Goal: Task Accomplishment & Management: Manage account settings

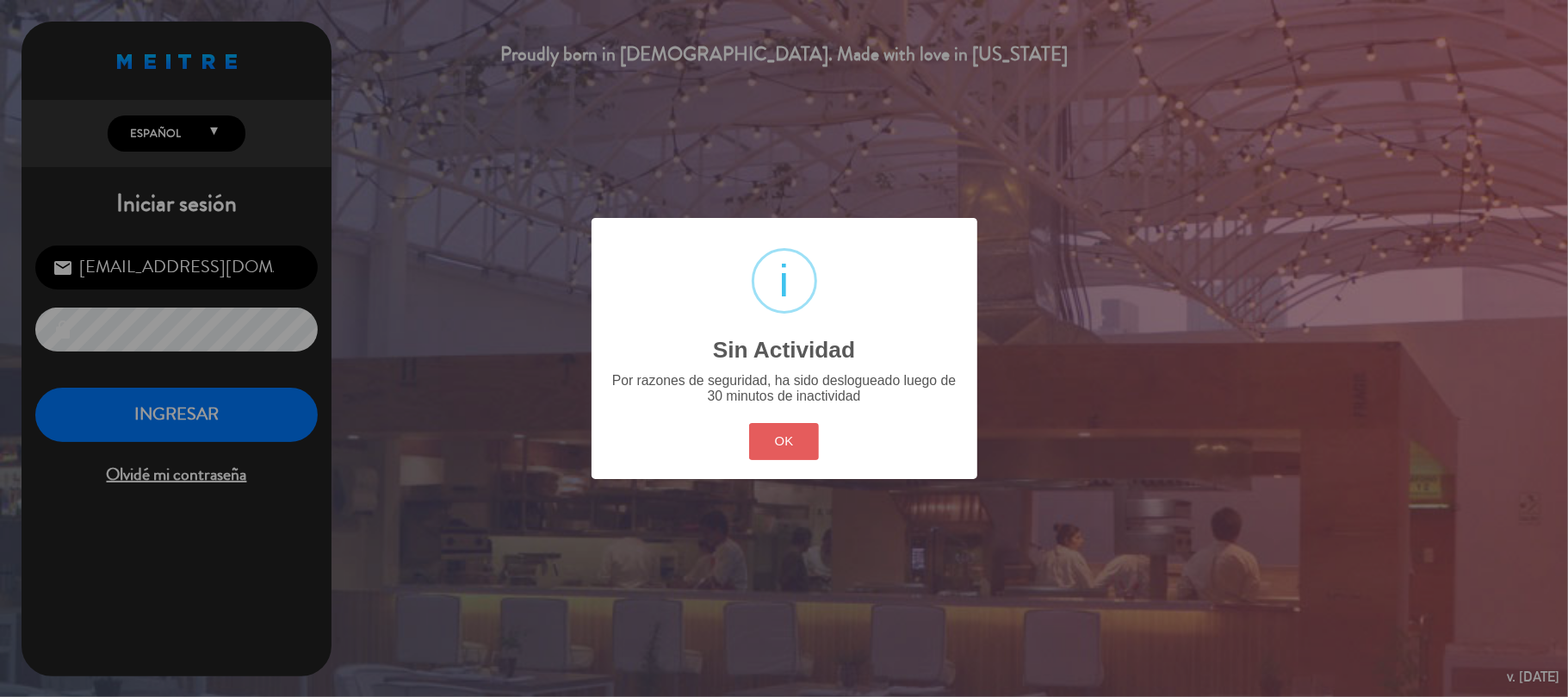
click at [775, 439] on button "OK" at bounding box center [784, 441] width 70 height 37
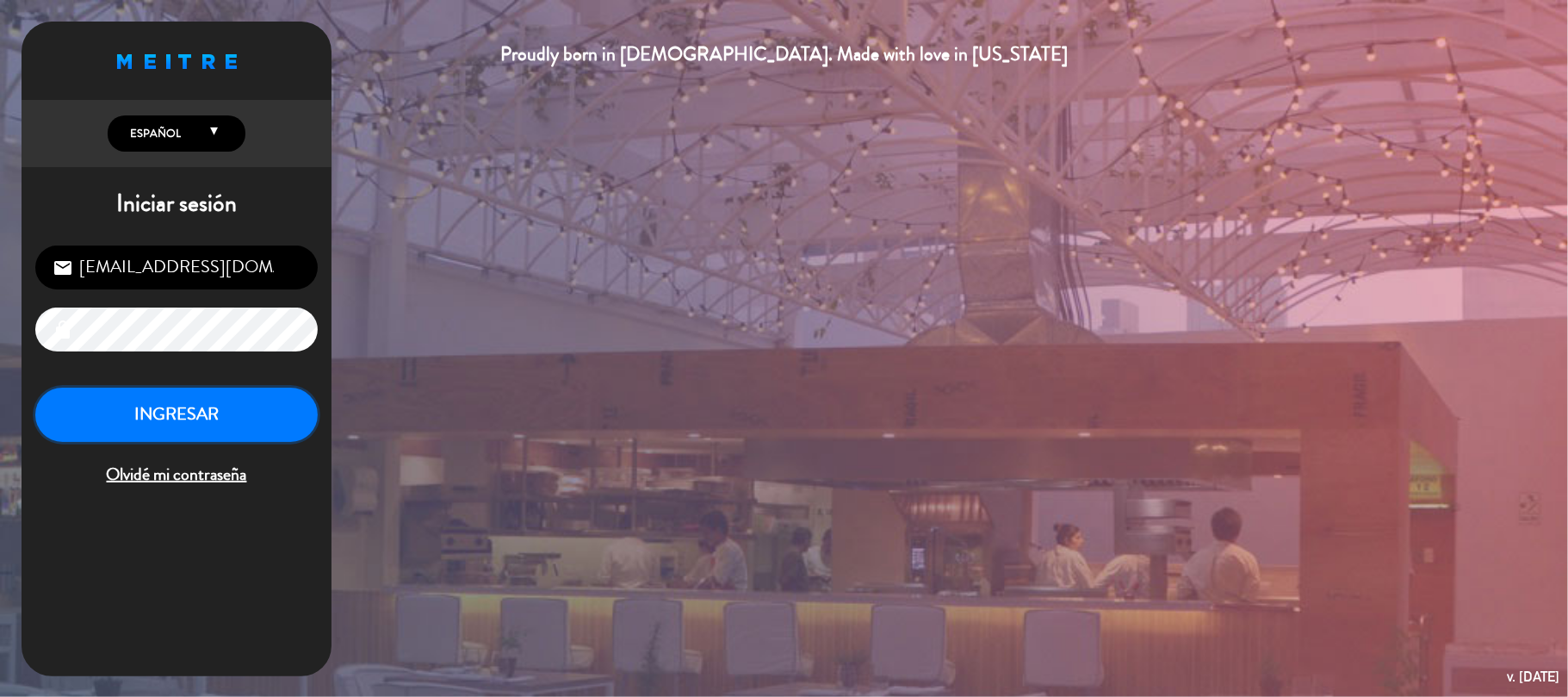
click at [95, 422] on button "INGRESAR" at bounding box center [176, 415] width 282 height 54
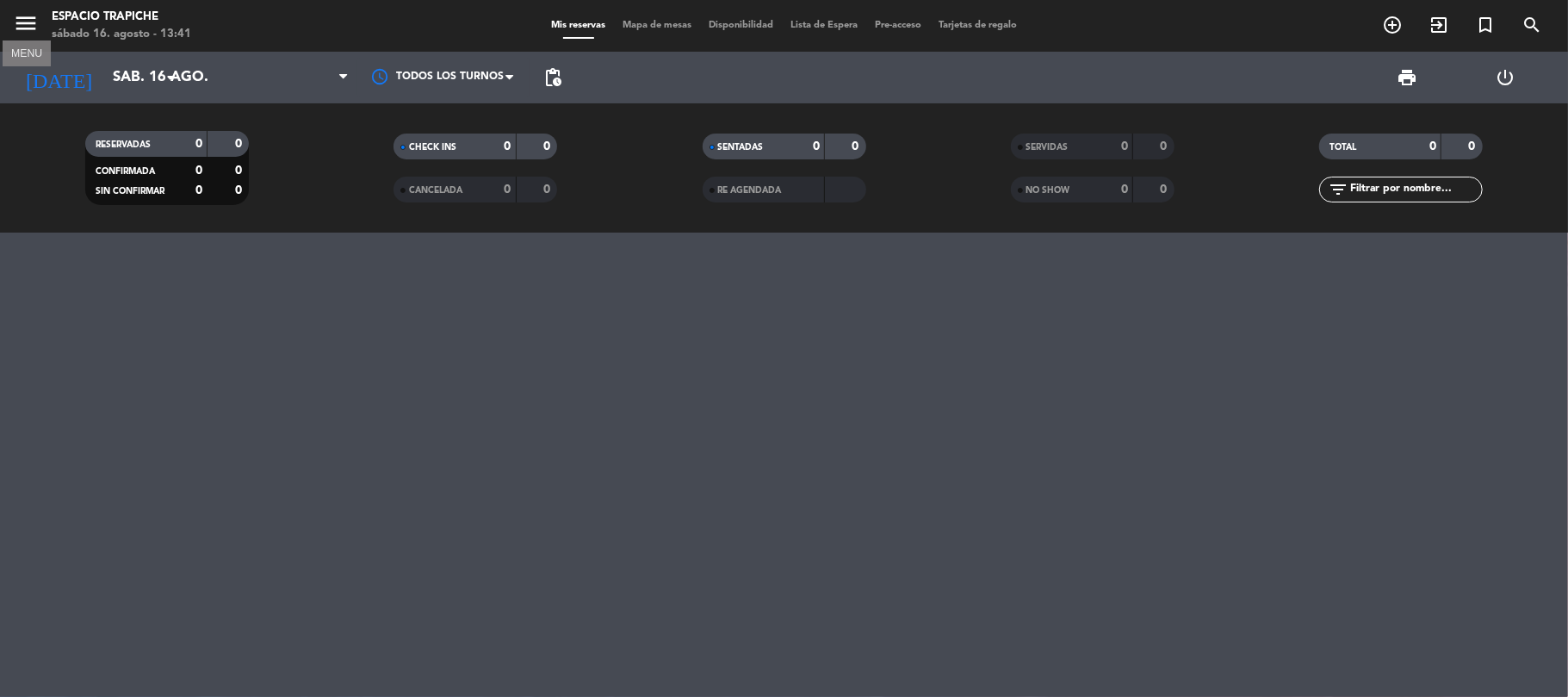
click at [13, 21] on icon "menu" at bounding box center [25, 23] width 25 height 25
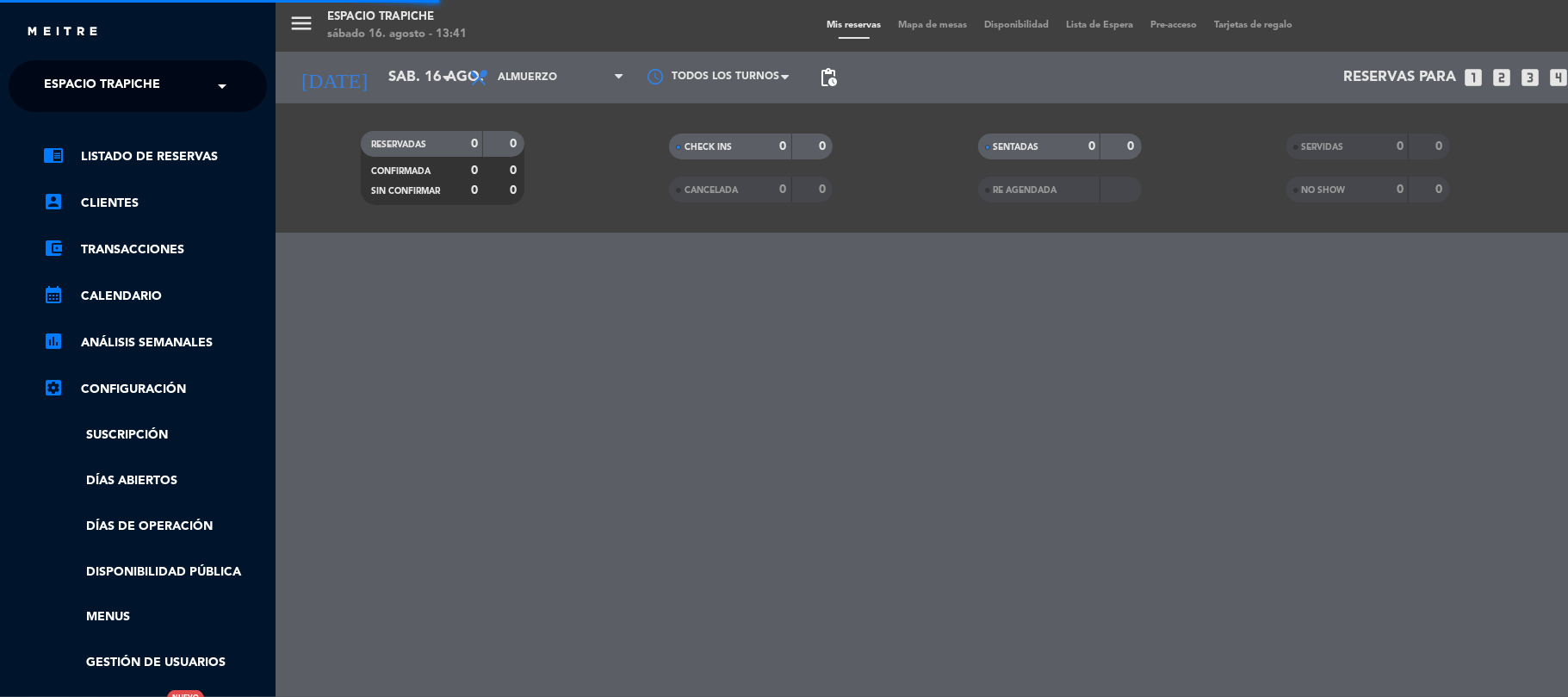
click at [44, 94] on span "Espacio Trapiche" at bounding box center [102, 86] width 117 height 36
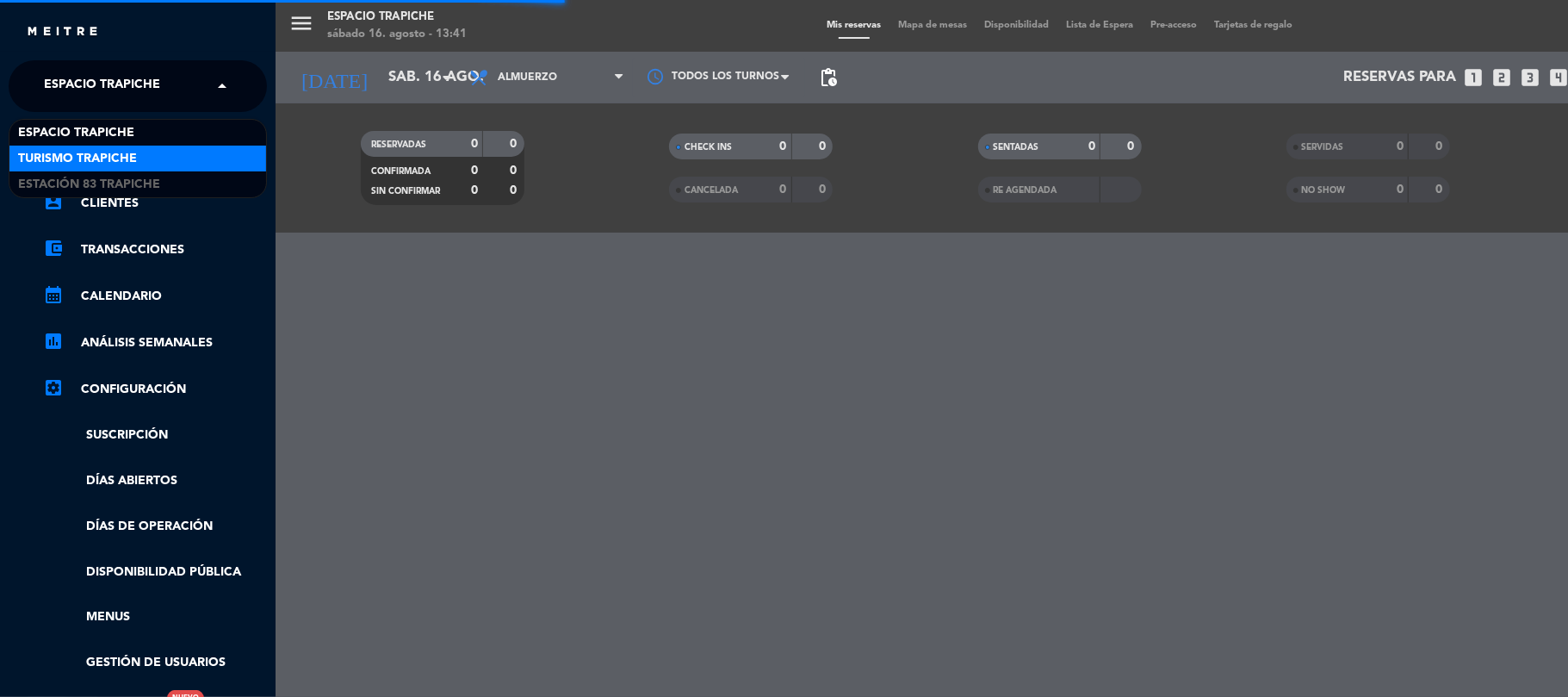
click at [43, 156] on span "Turismo Trapiche" at bounding box center [78, 159] width 119 height 20
click at [43, 156] on icon "chrome_reader_mode" at bounding box center [53, 155] width 21 height 21
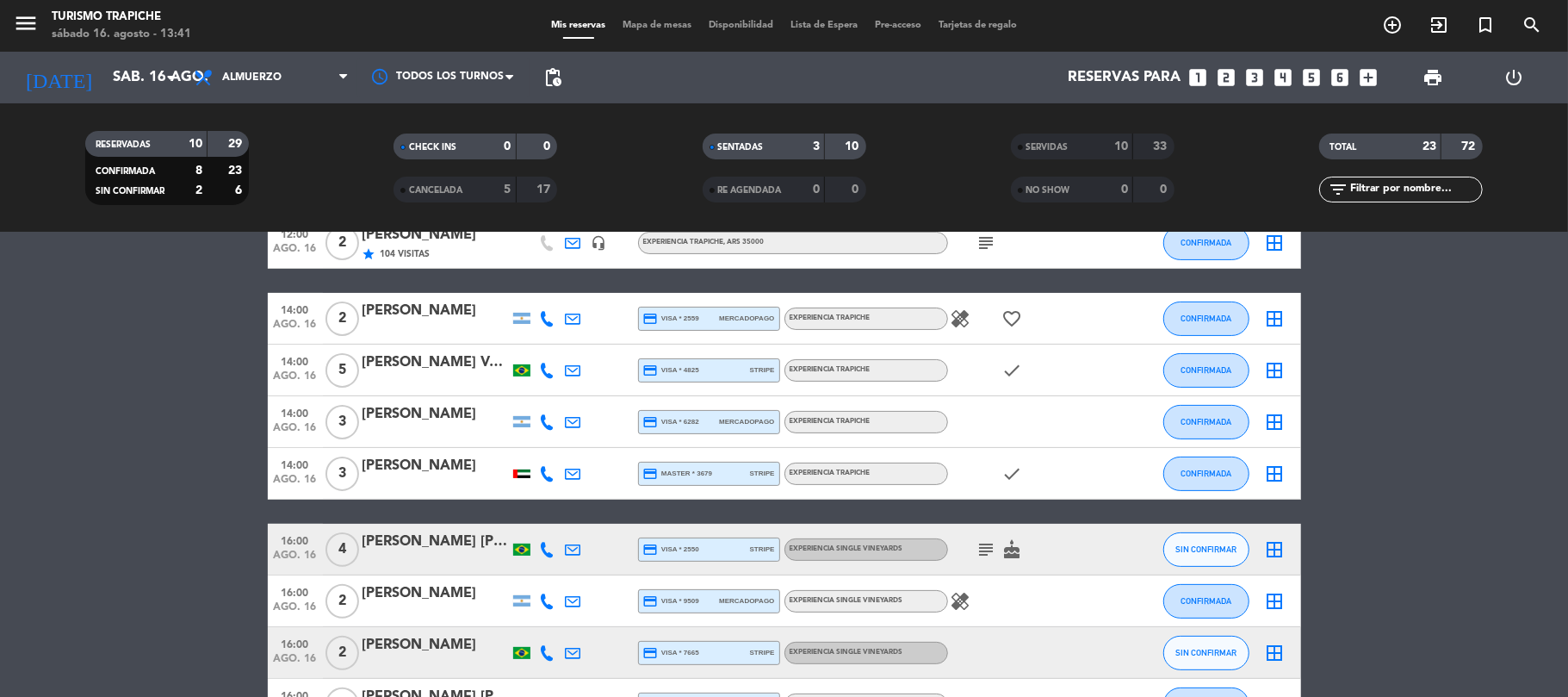
scroll to position [216, 0]
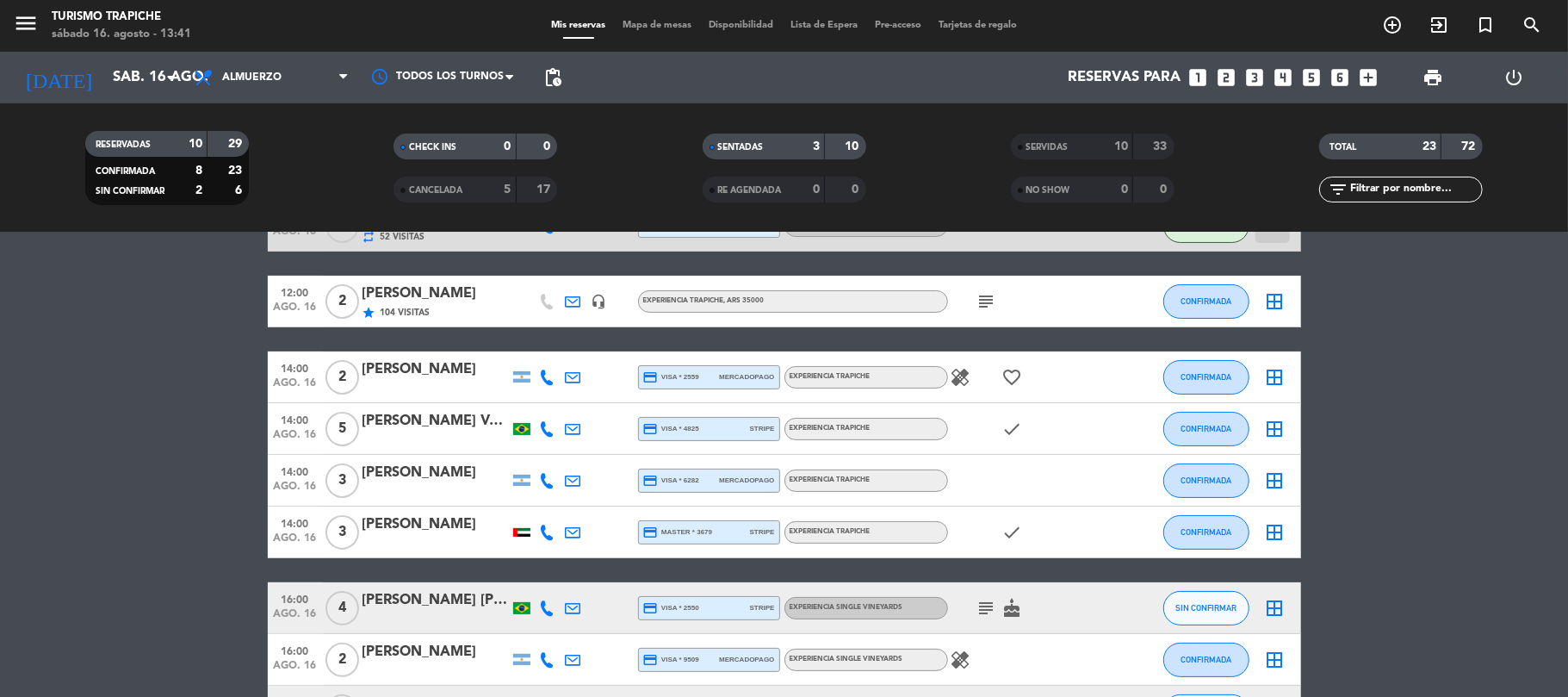
click at [577, 425] on icon at bounding box center [573, 429] width 16 height 16
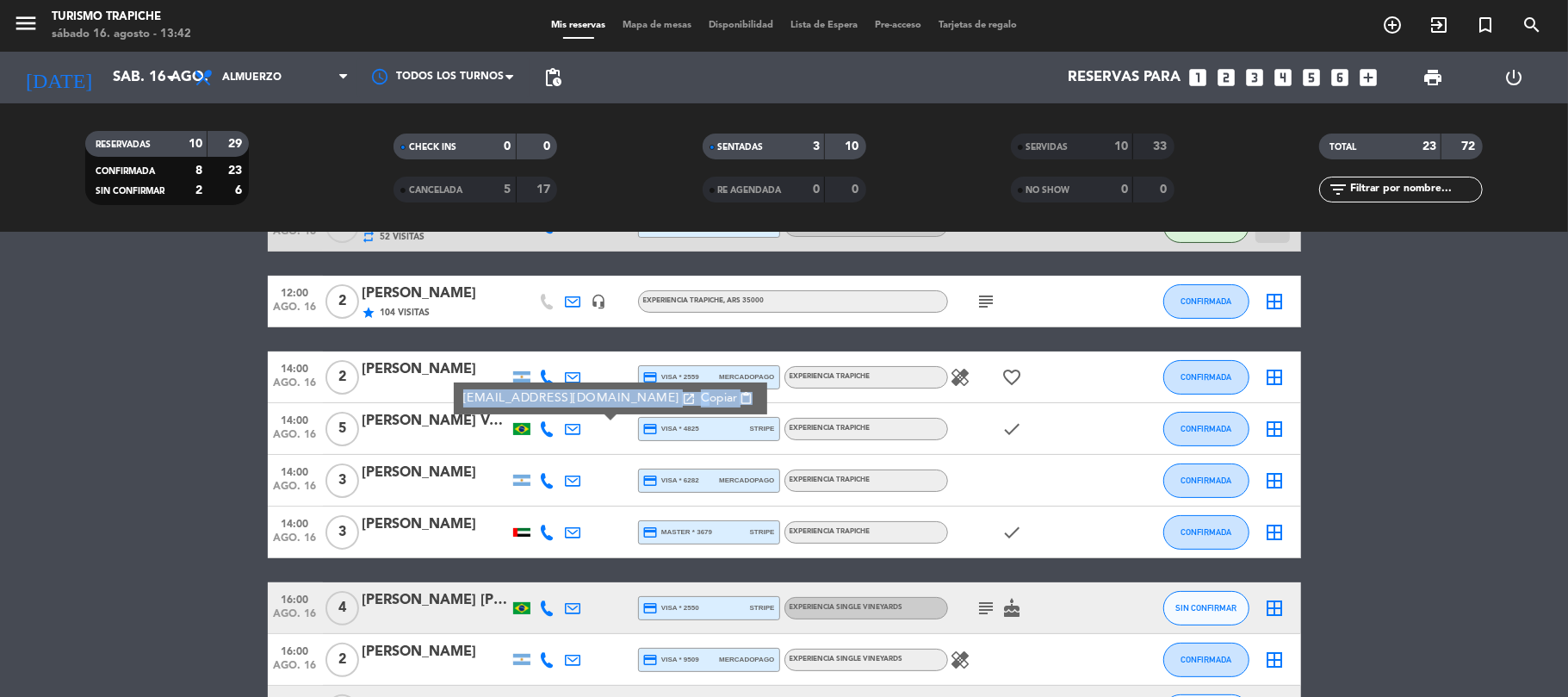
click at [578, 424] on icon at bounding box center [573, 429] width 16 height 16
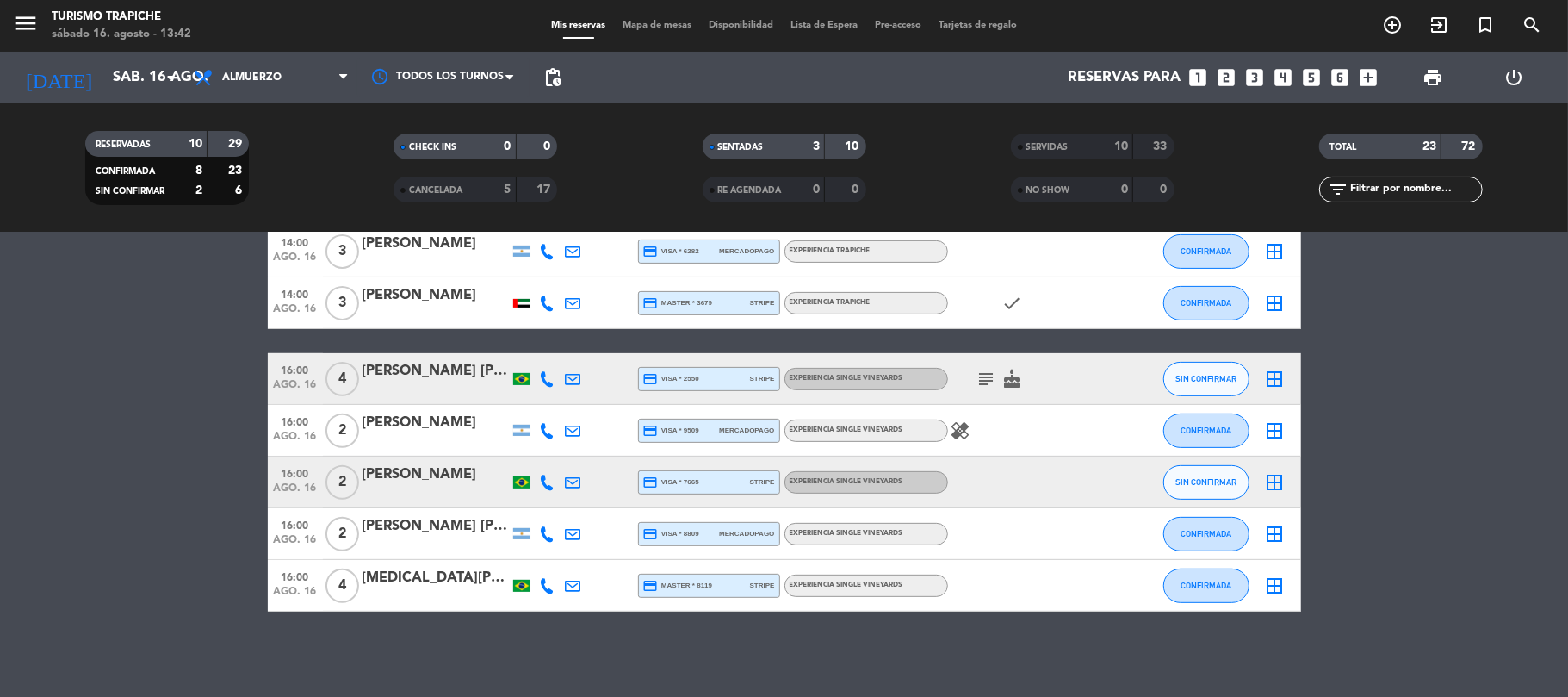
scroll to position [101, 0]
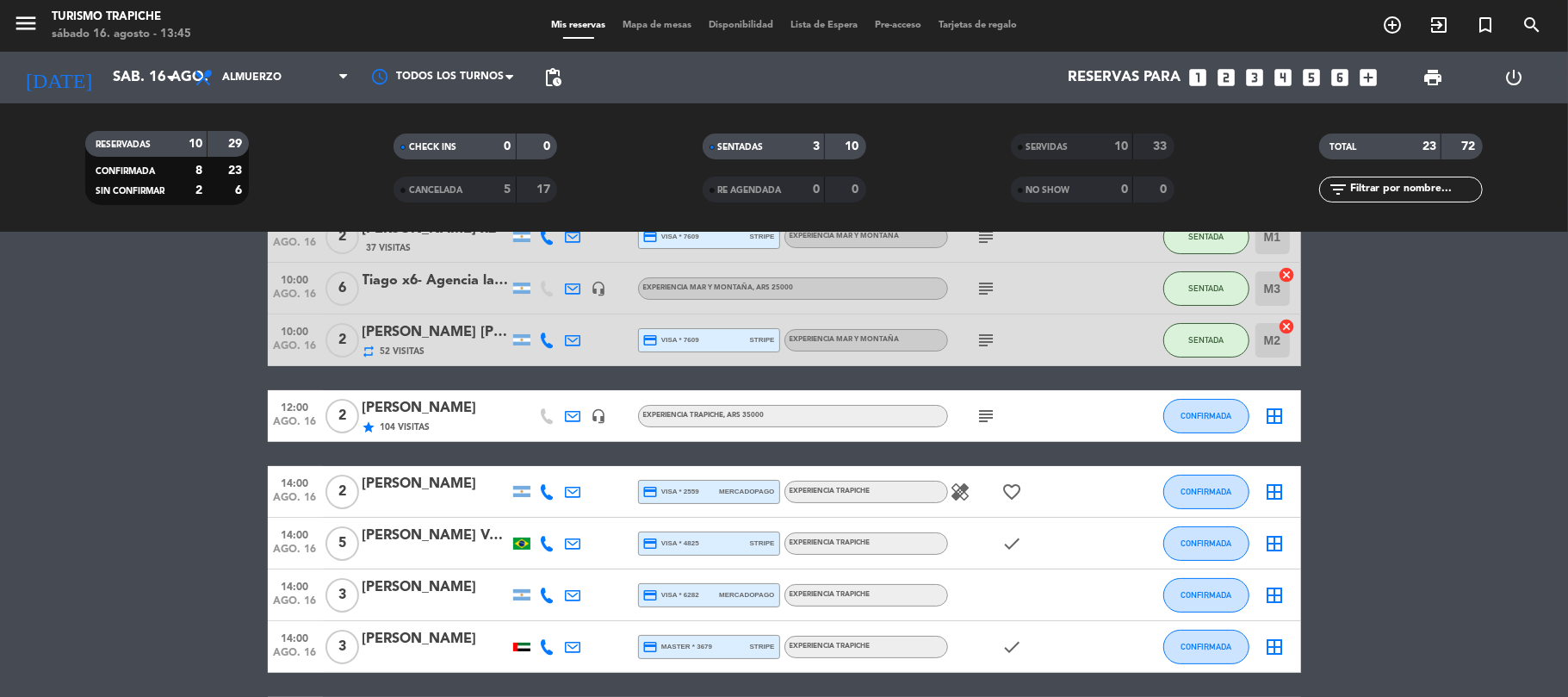
click at [425, 643] on div "[PERSON_NAME]" at bounding box center [436, 639] width 146 height 23
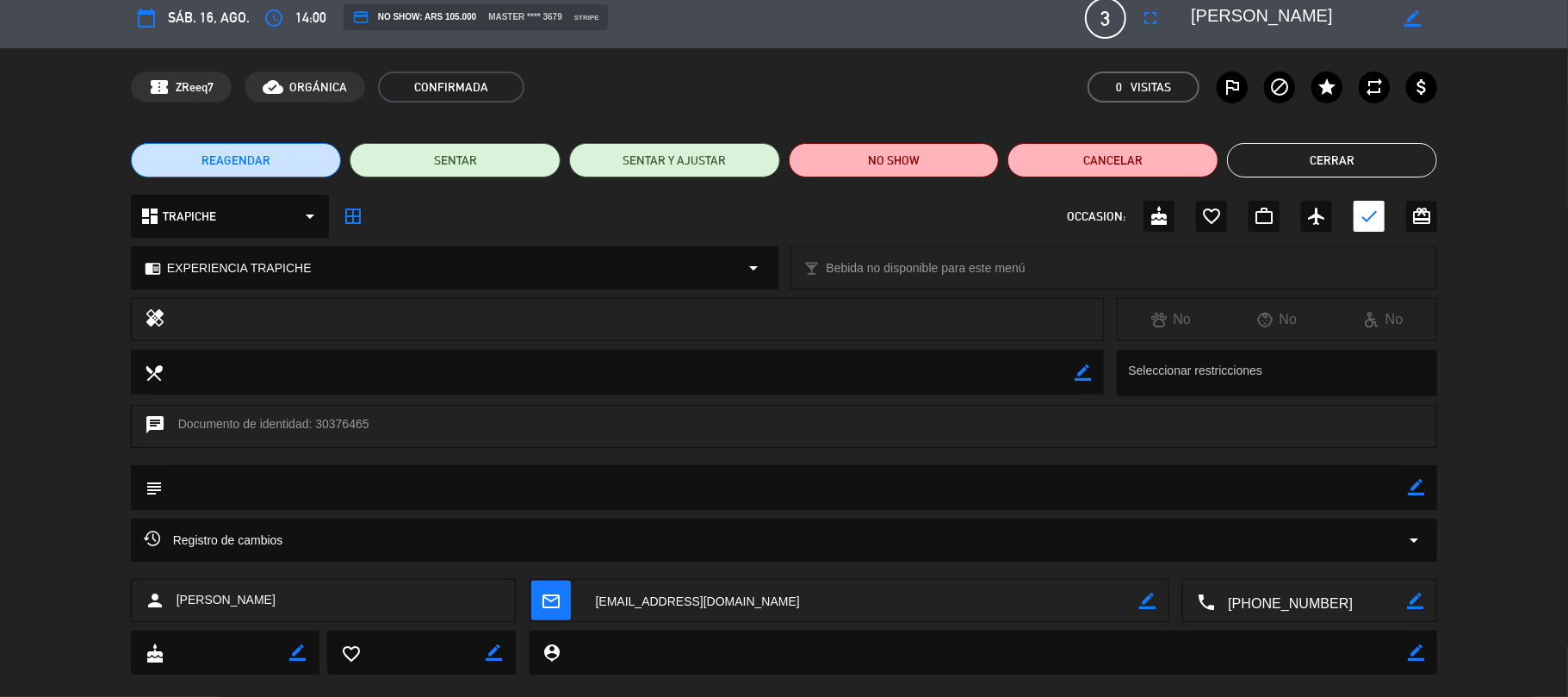
scroll to position [39, 0]
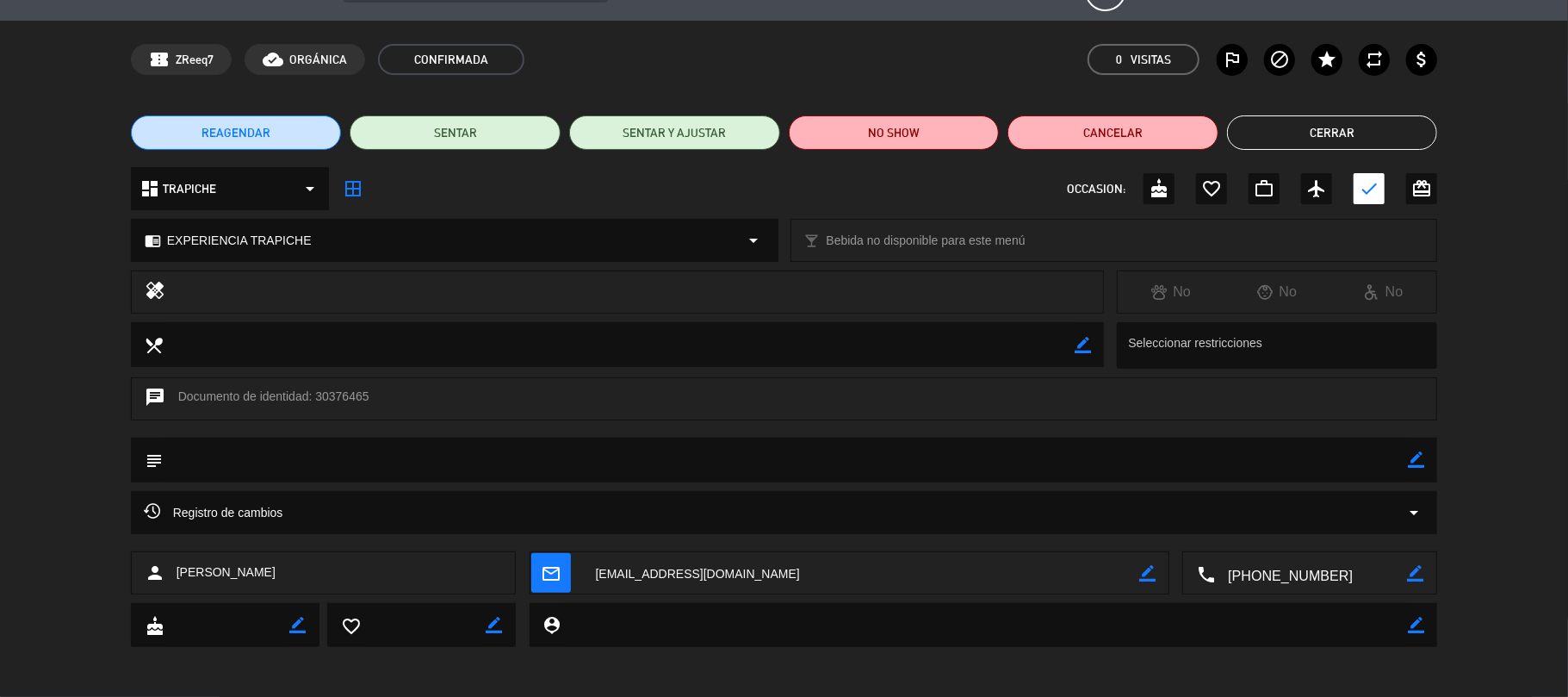
click at [1340, 134] on button "Cerrar" at bounding box center [1332, 132] width 211 height 34
click at [1340, 134] on div "TOTAL 23 72" at bounding box center [1401, 146] width 164 height 25
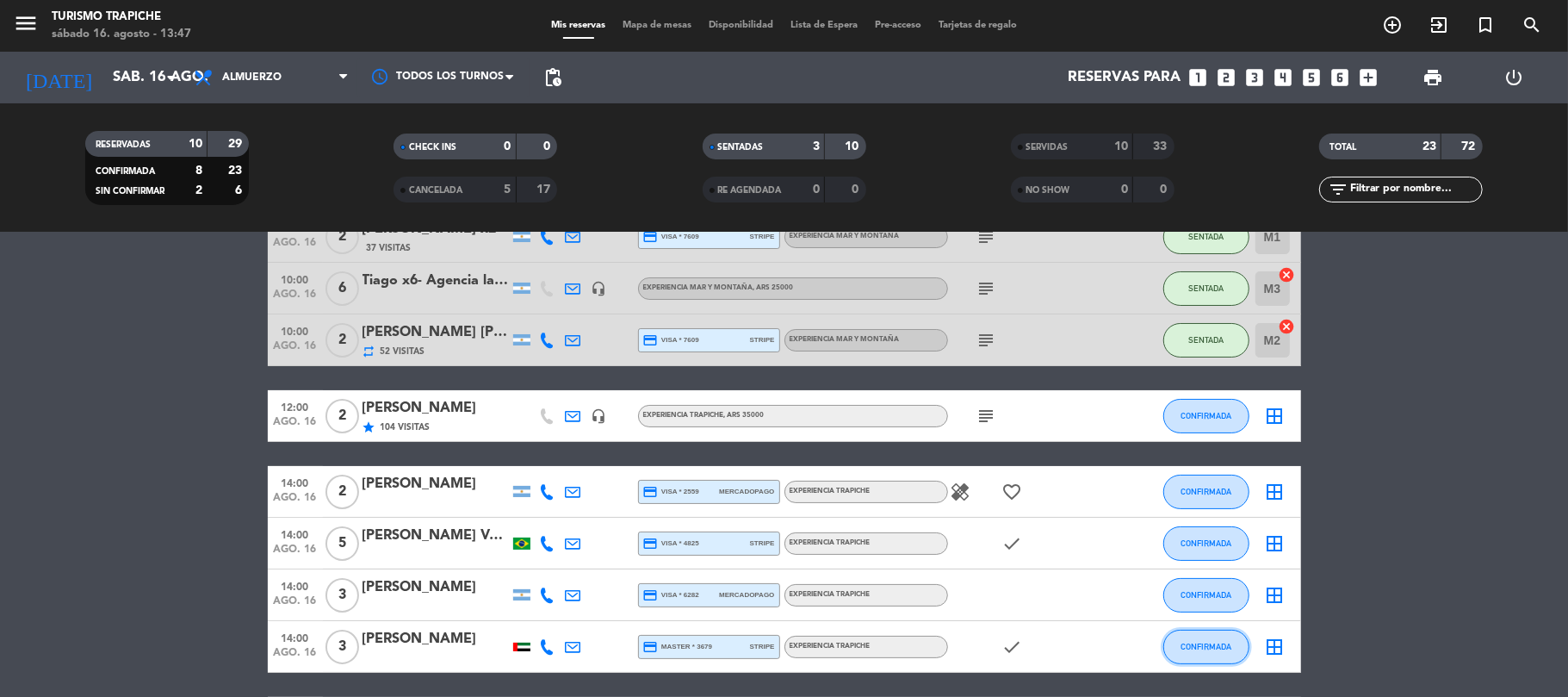
click at [1220, 656] on button "CONFIRMADA" at bounding box center [1206, 646] width 86 height 34
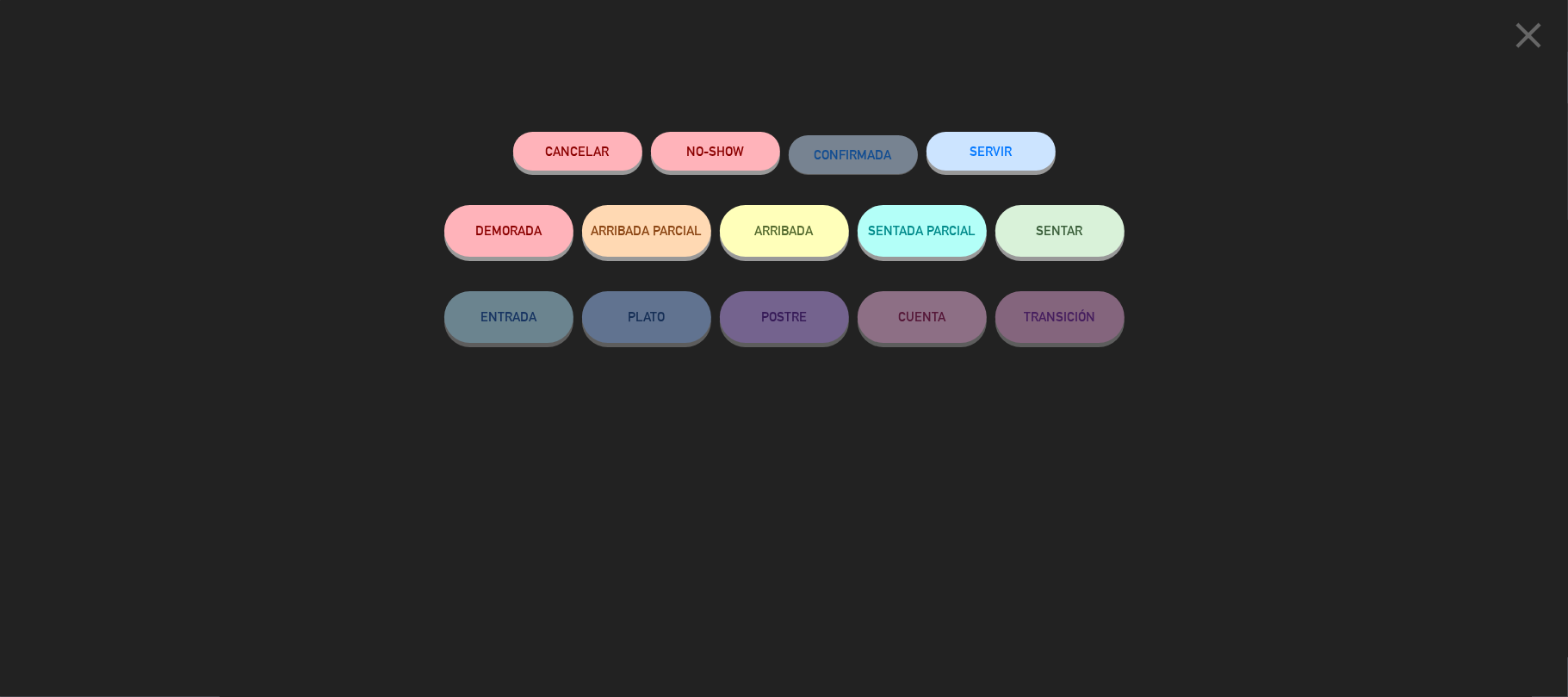
click at [1024, 164] on button "SERVIR" at bounding box center [990, 151] width 129 height 39
click at [0, 0] on div at bounding box center [0, 0] width 0 height 0
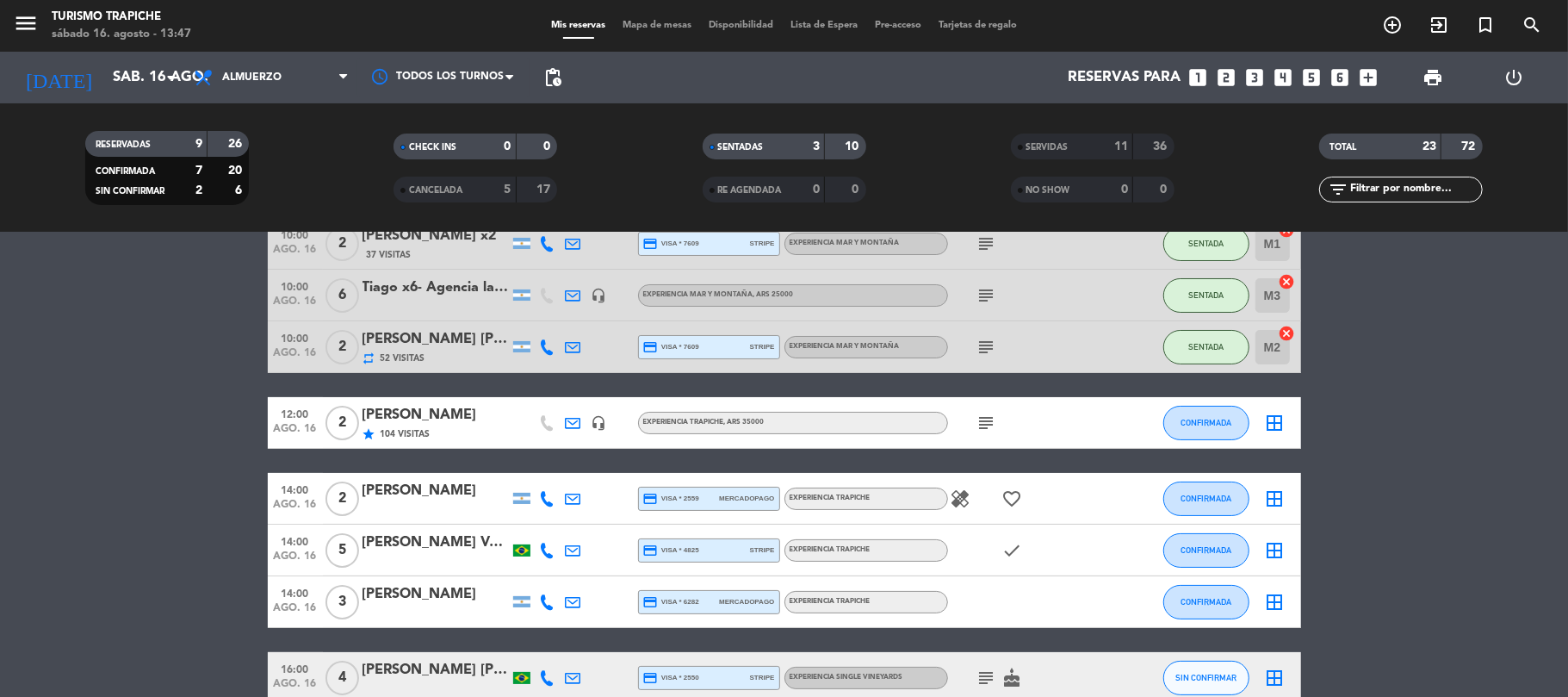
scroll to position [229, 0]
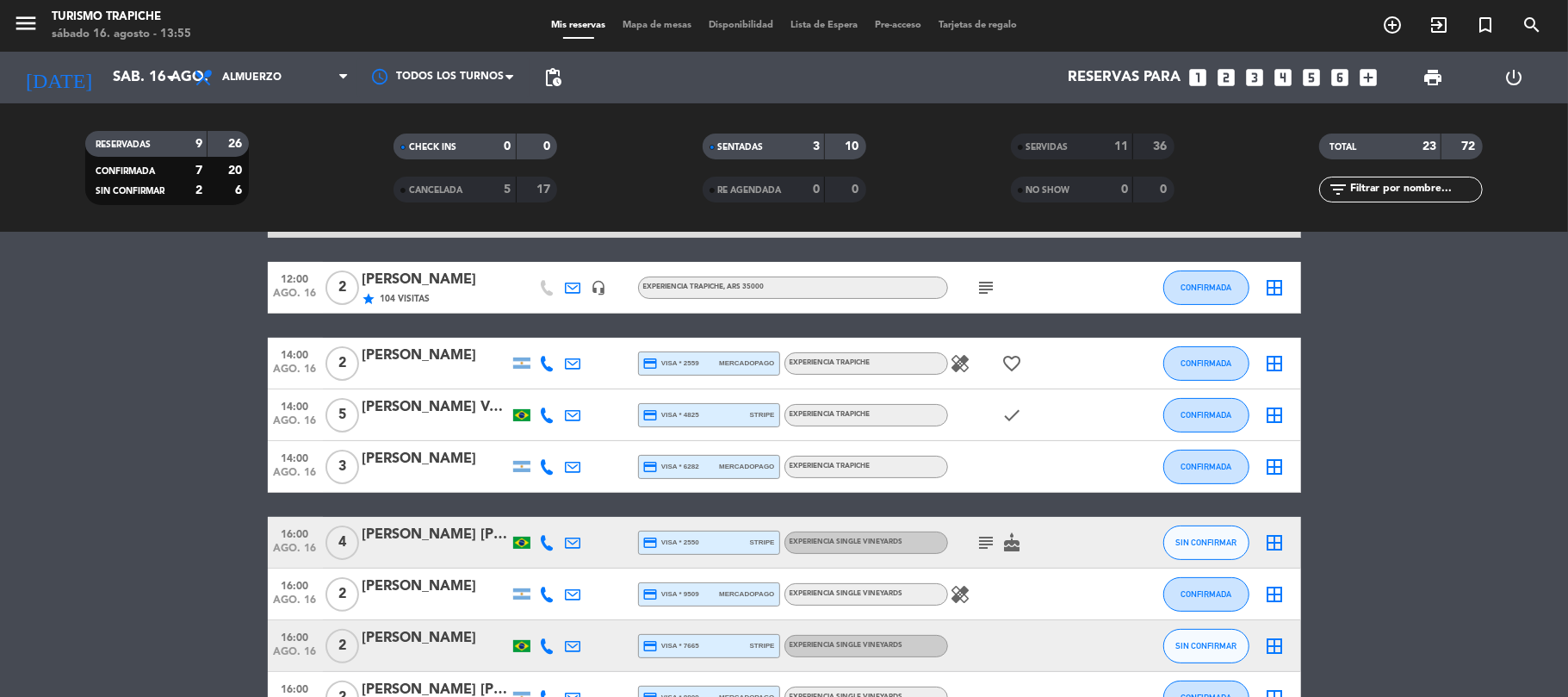
click at [422, 455] on div "[PERSON_NAME]" at bounding box center [436, 459] width 146 height 23
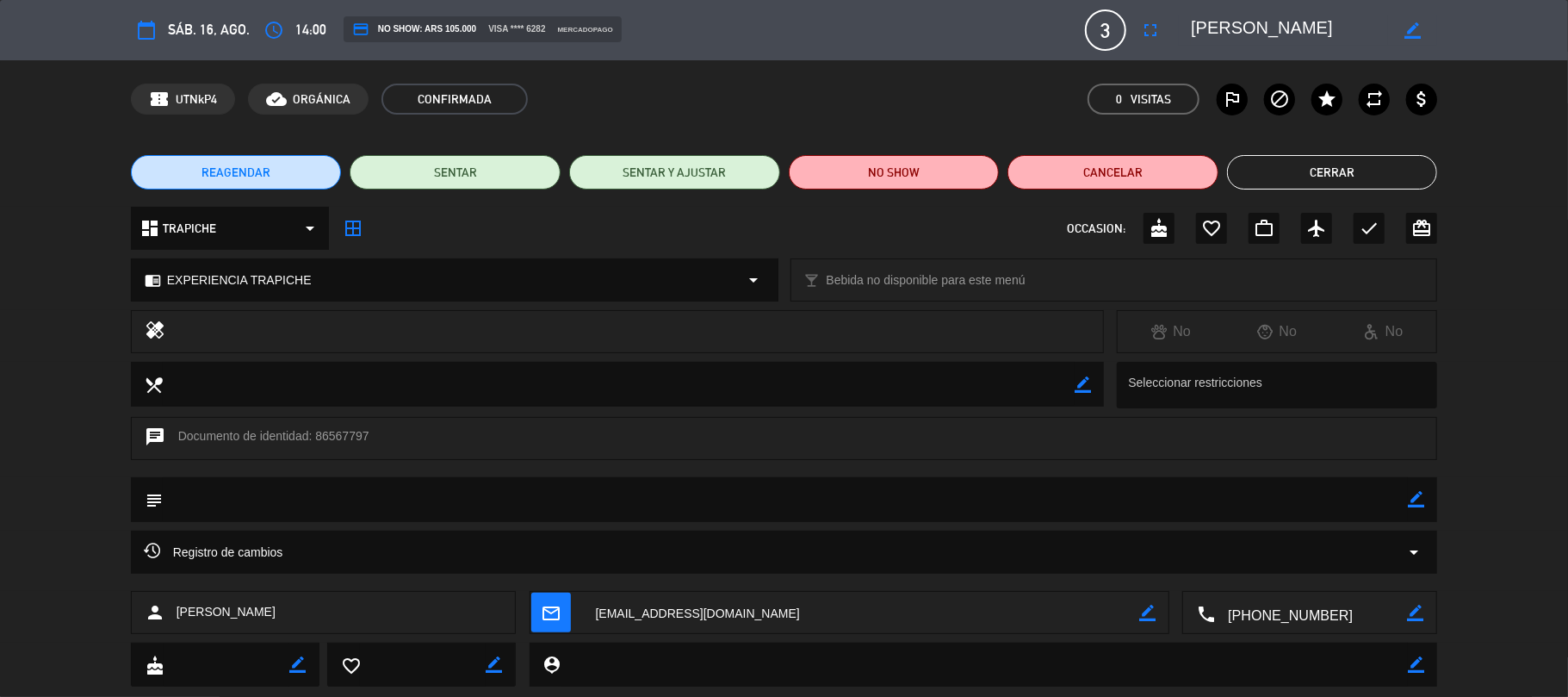
click at [1385, 166] on button "Cerrar" at bounding box center [1332, 172] width 211 height 34
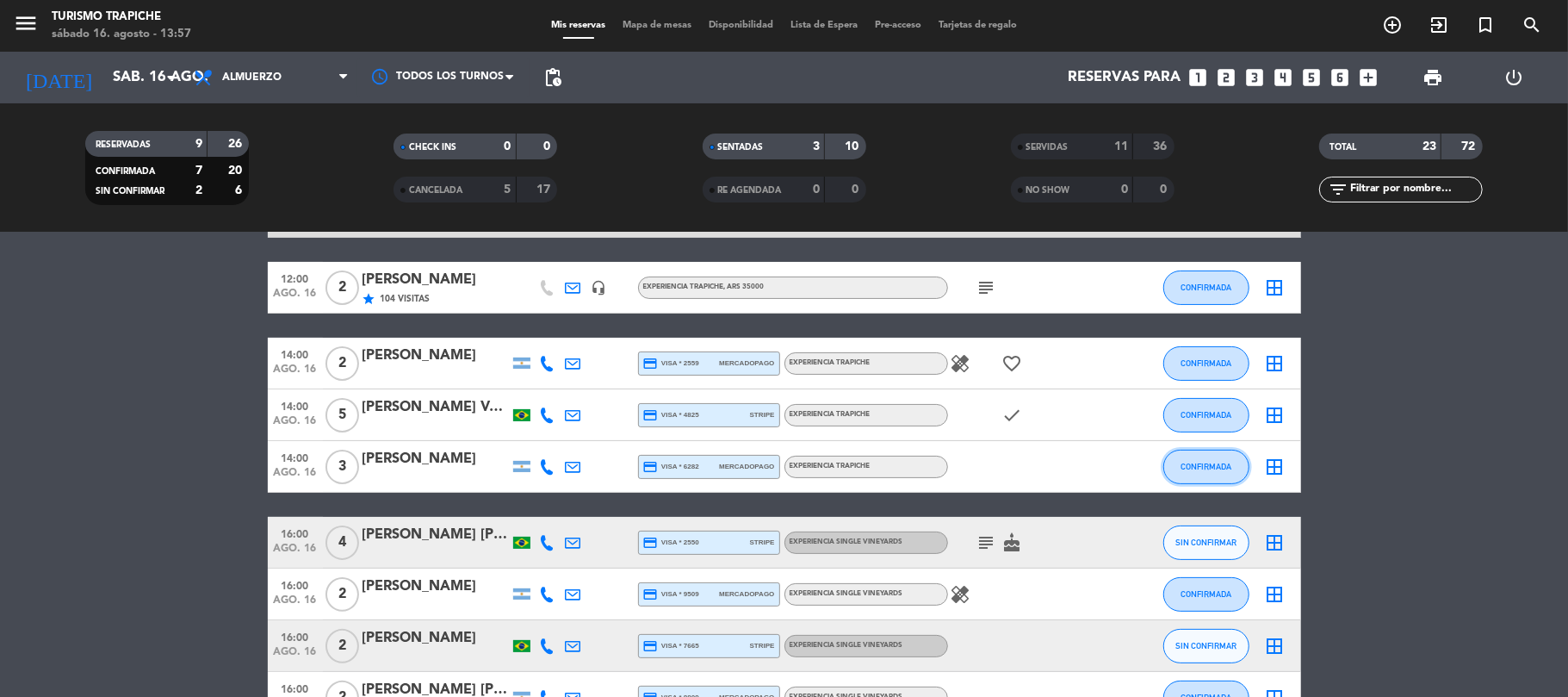
click at [1196, 479] on button "CONFIRMADA" at bounding box center [1206, 466] width 86 height 34
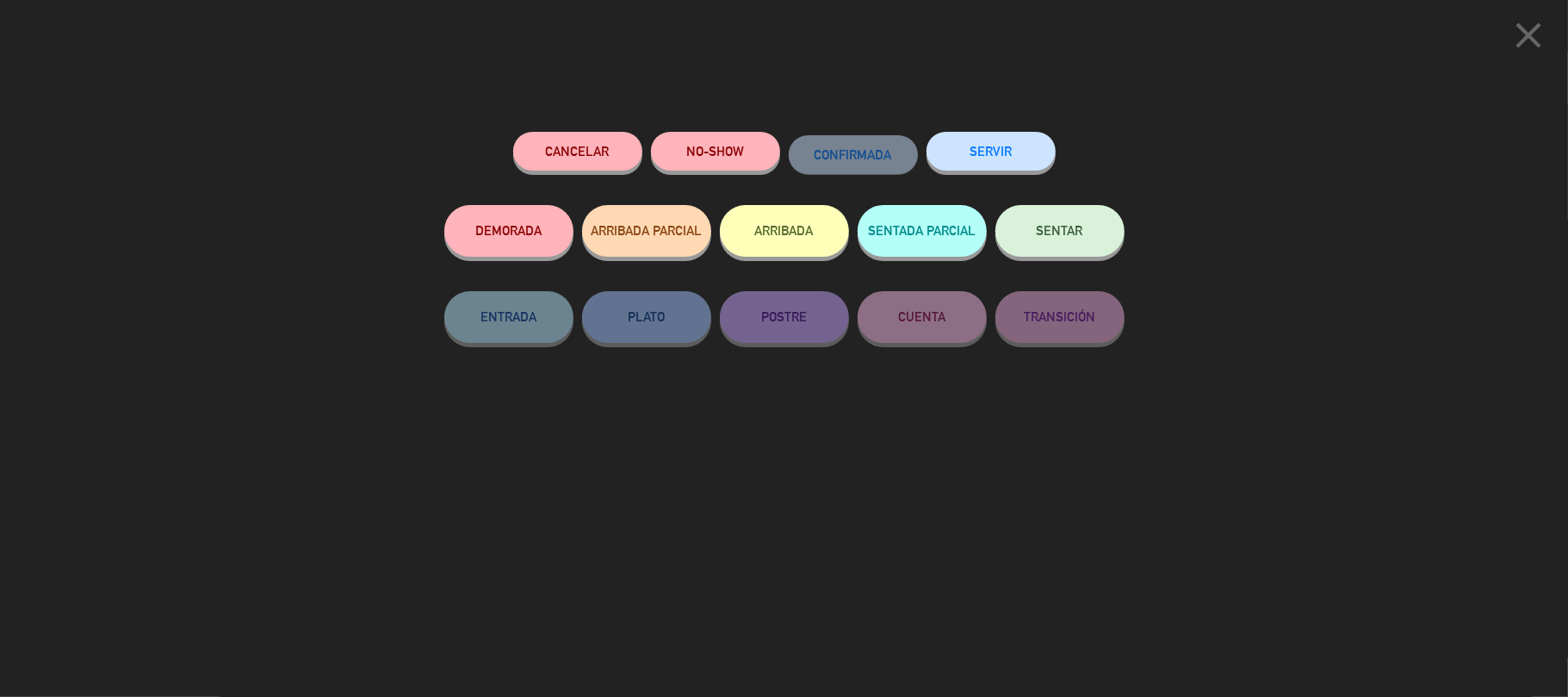
click at [997, 152] on button "SERVIR" at bounding box center [990, 151] width 129 height 39
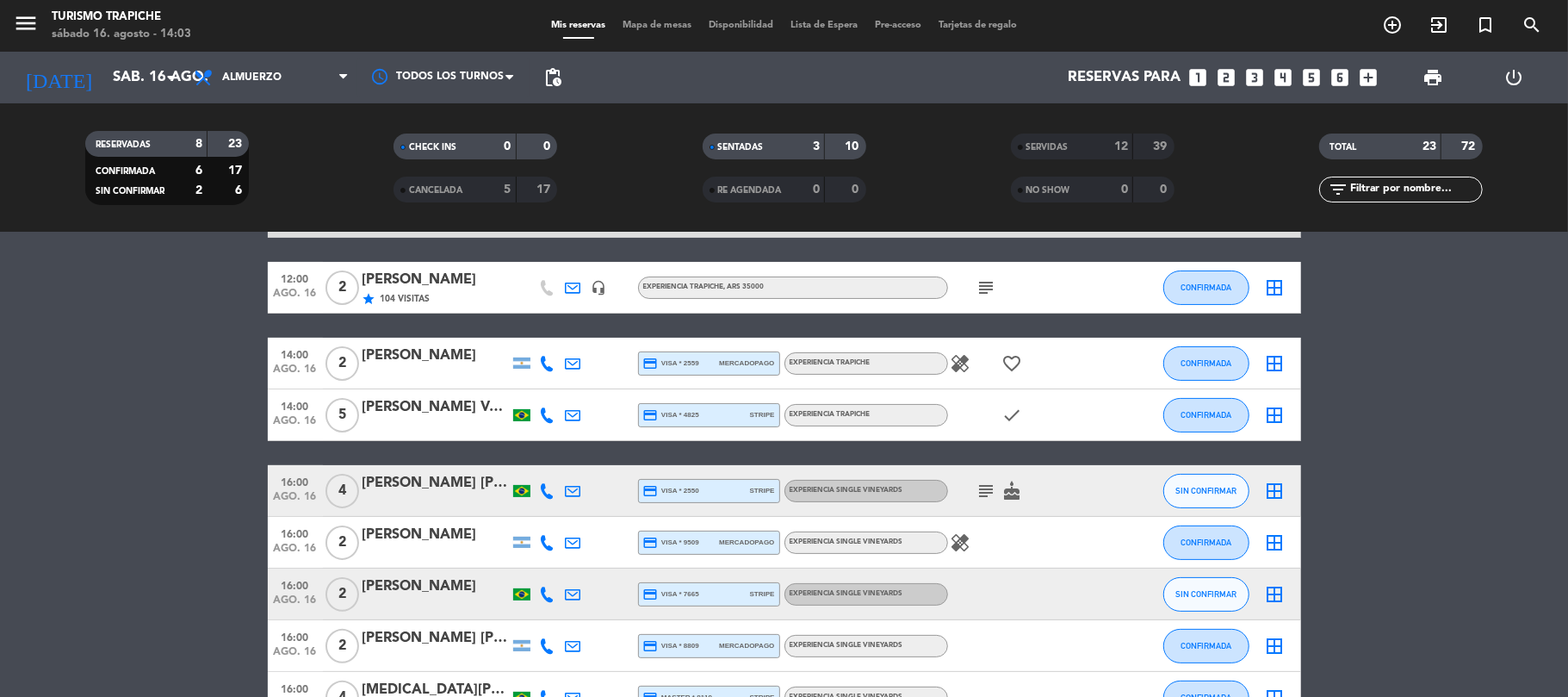
click at [462, 363] on div "[PERSON_NAME]" at bounding box center [436, 356] width 146 height 23
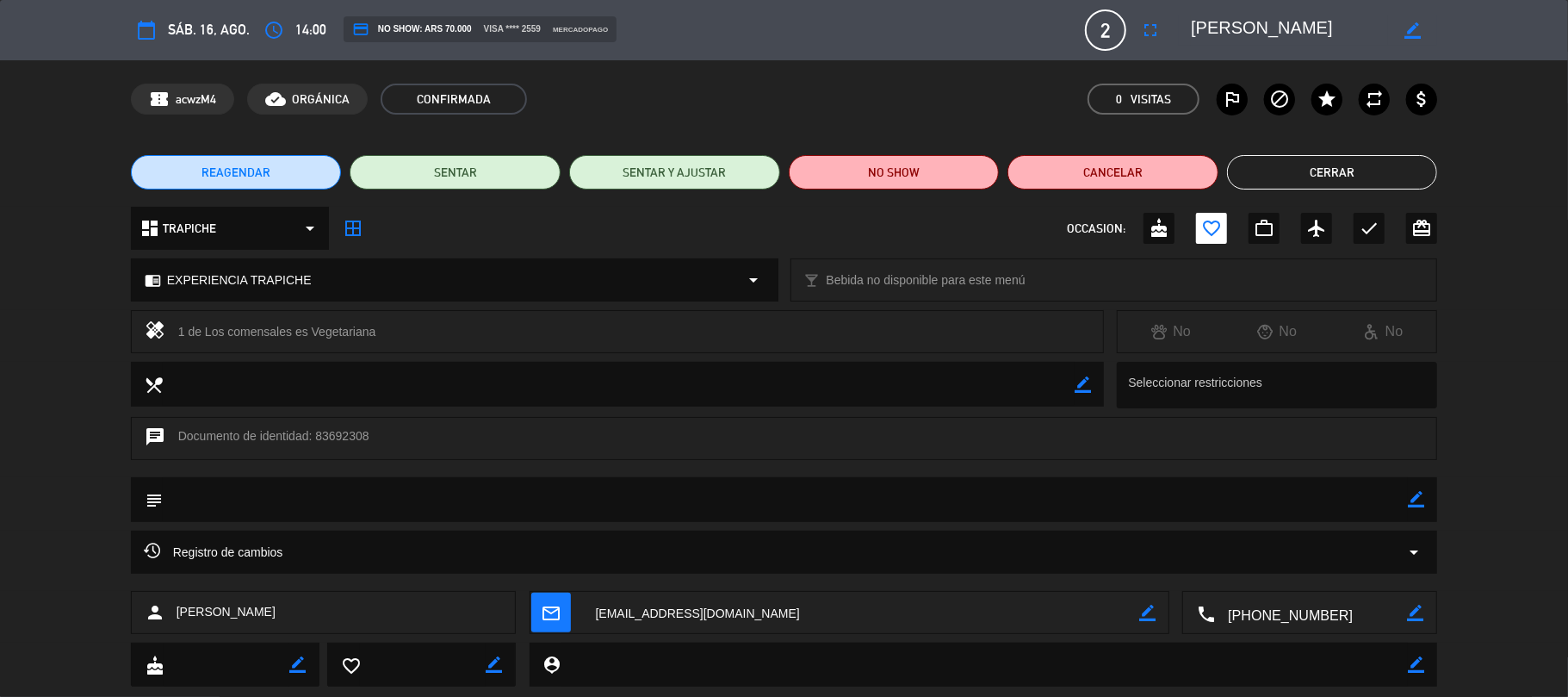
click at [1307, 180] on button "Cerrar" at bounding box center [1332, 172] width 211 height 34
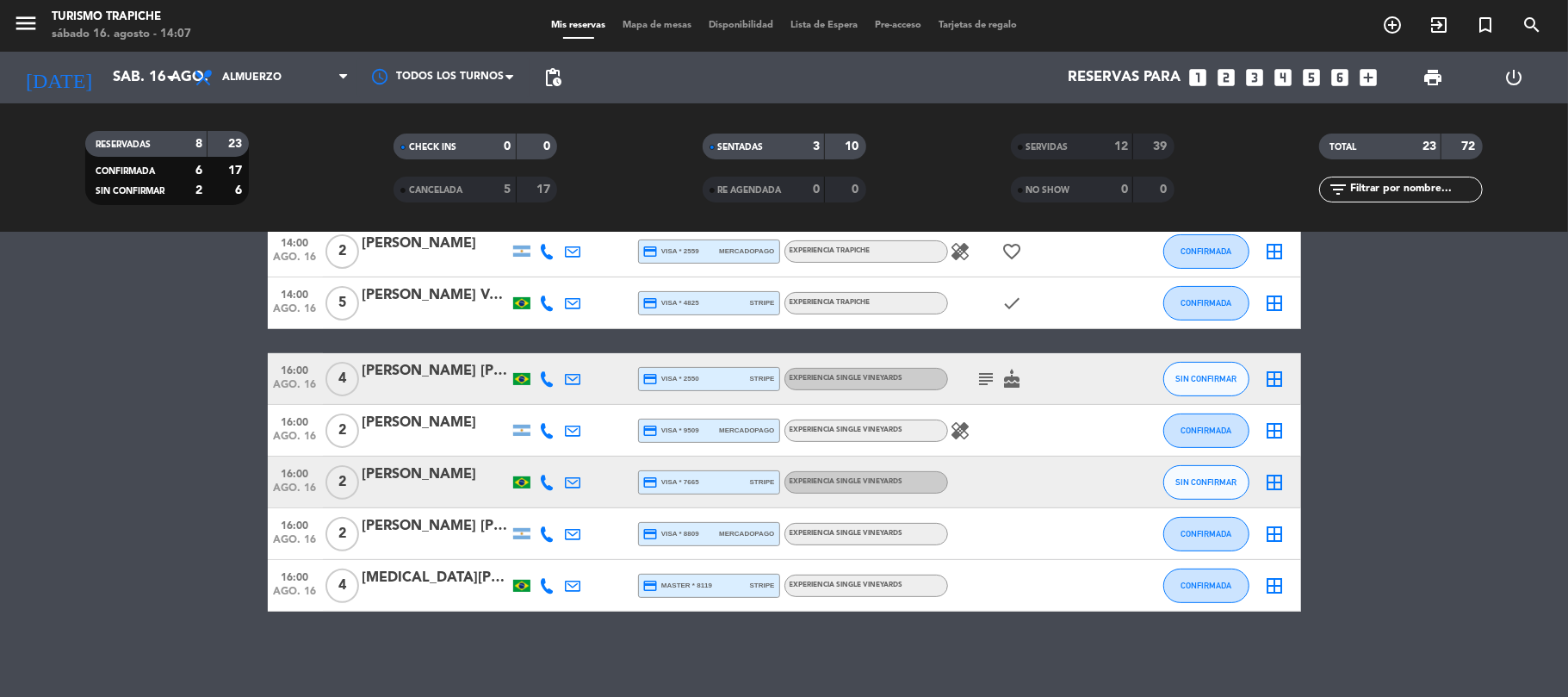
scroll to position [227, 0]
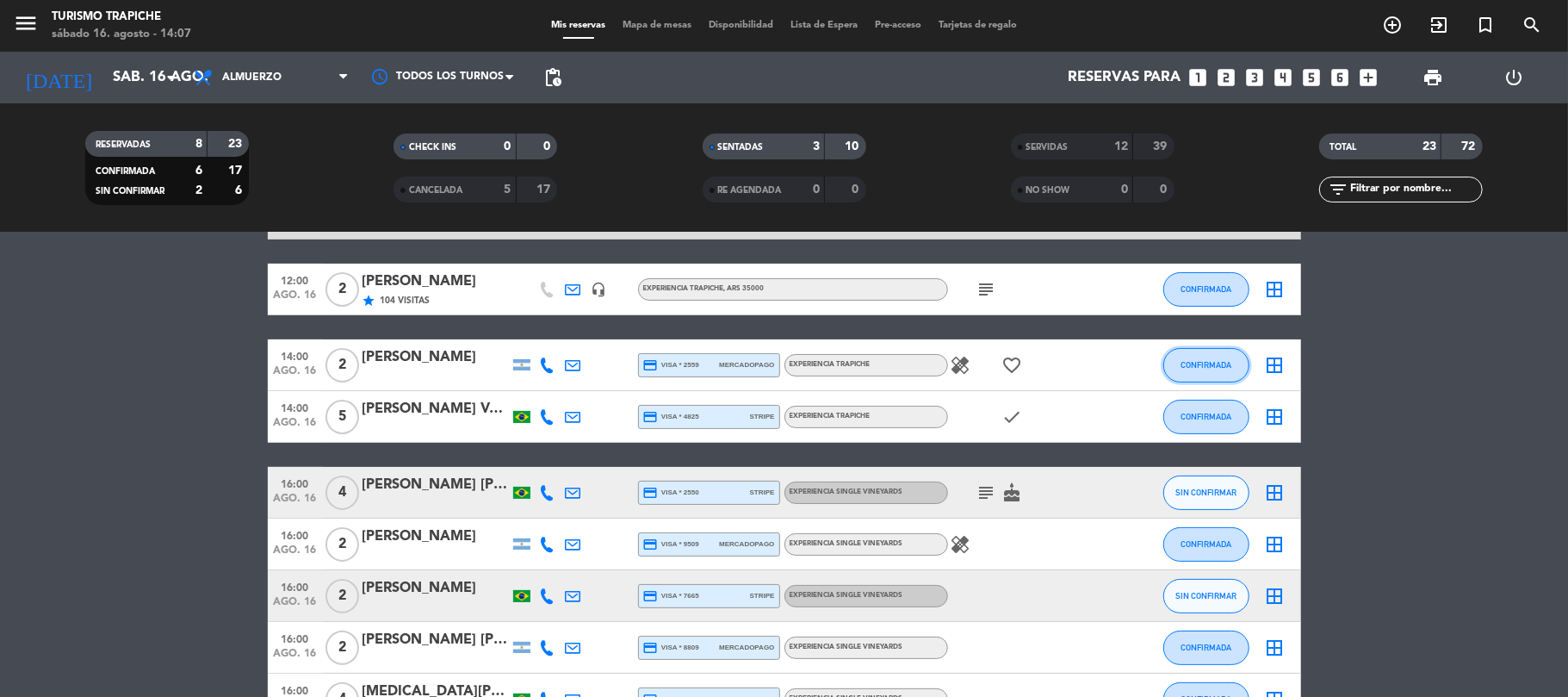
click at [1226, 357] on button "CONFIRMADA" at bounding box center [1206, 365] width 86 height 34
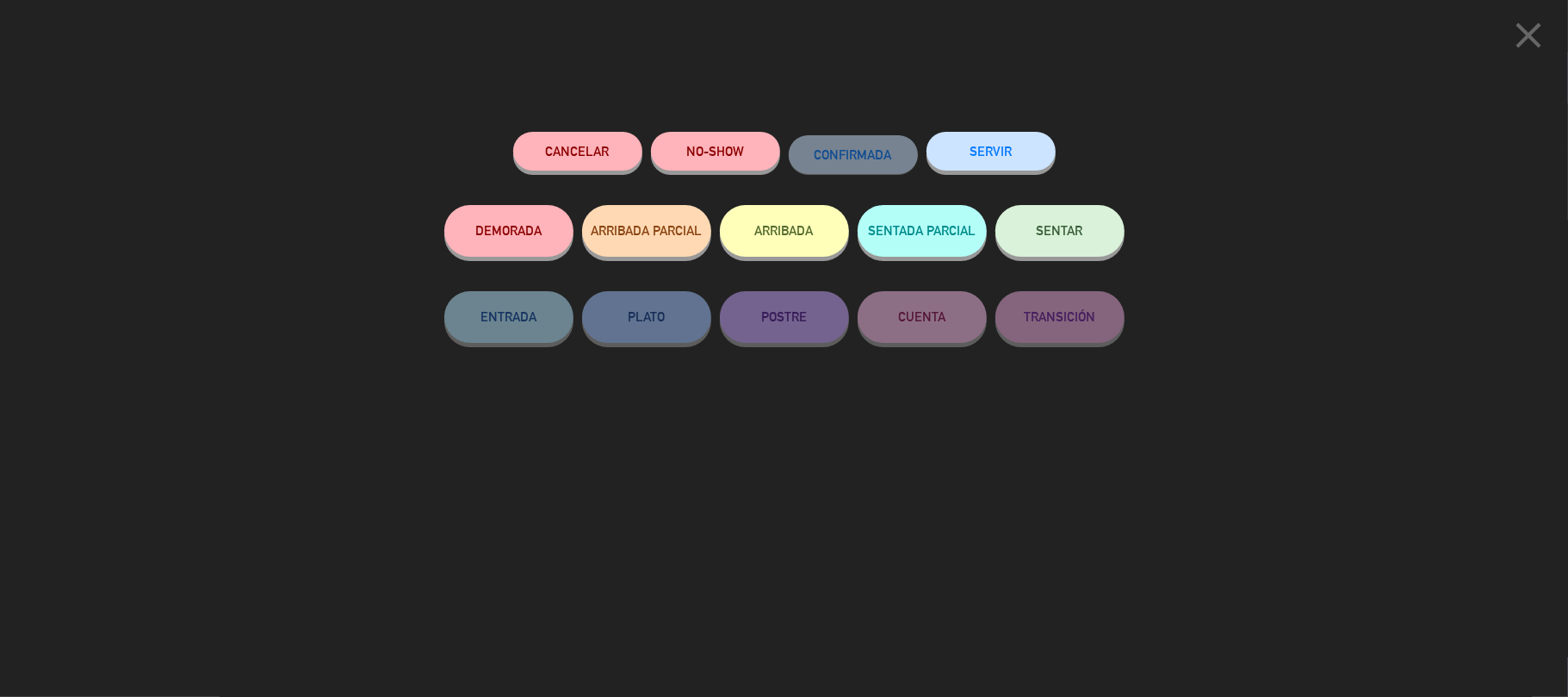
click at [954, 163] on button "SERVIR" at bounding box center [990, 151] width 129 height 39
click at [0, 0] on div at bounding box center [0, 0] width 0 height 0
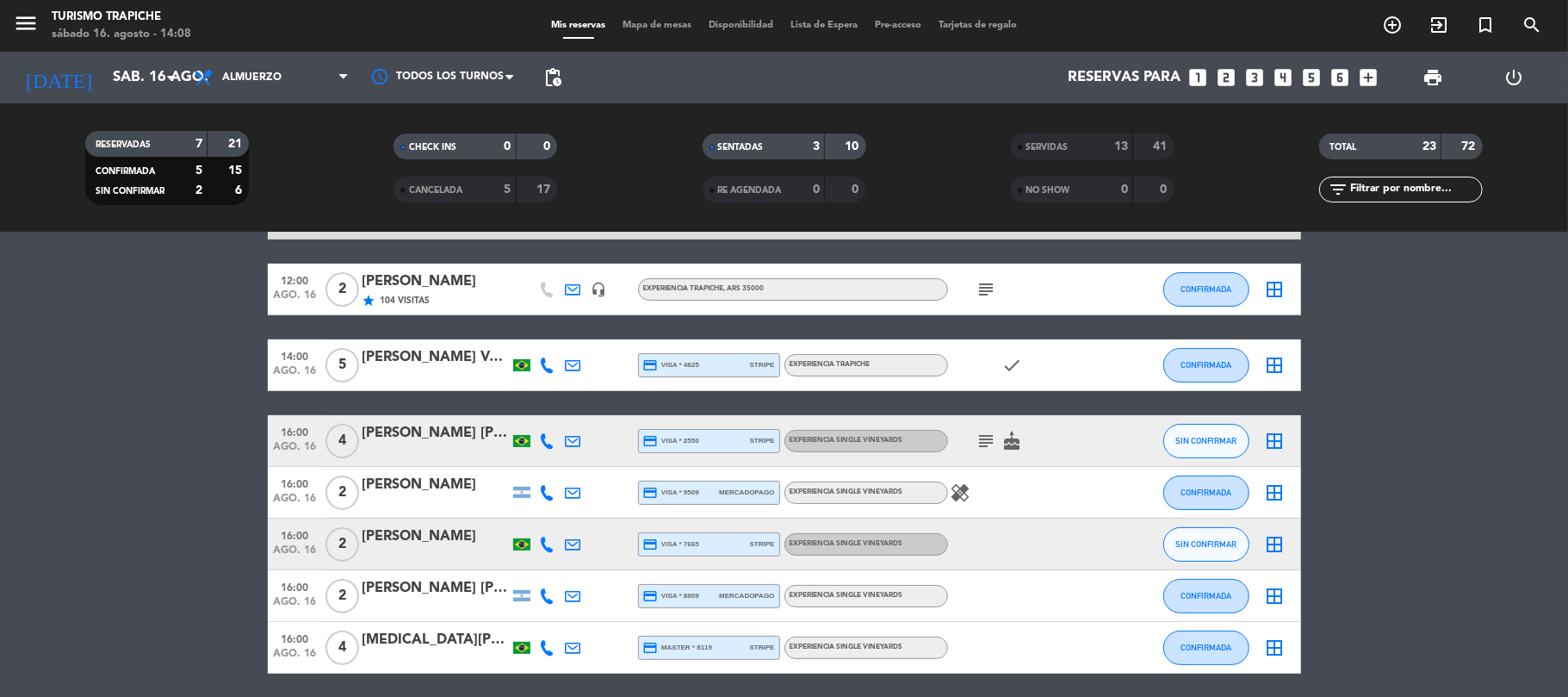
click at [1278, 359] on icon "border_all" at bounding box center [1275, 366] width 21 height 21
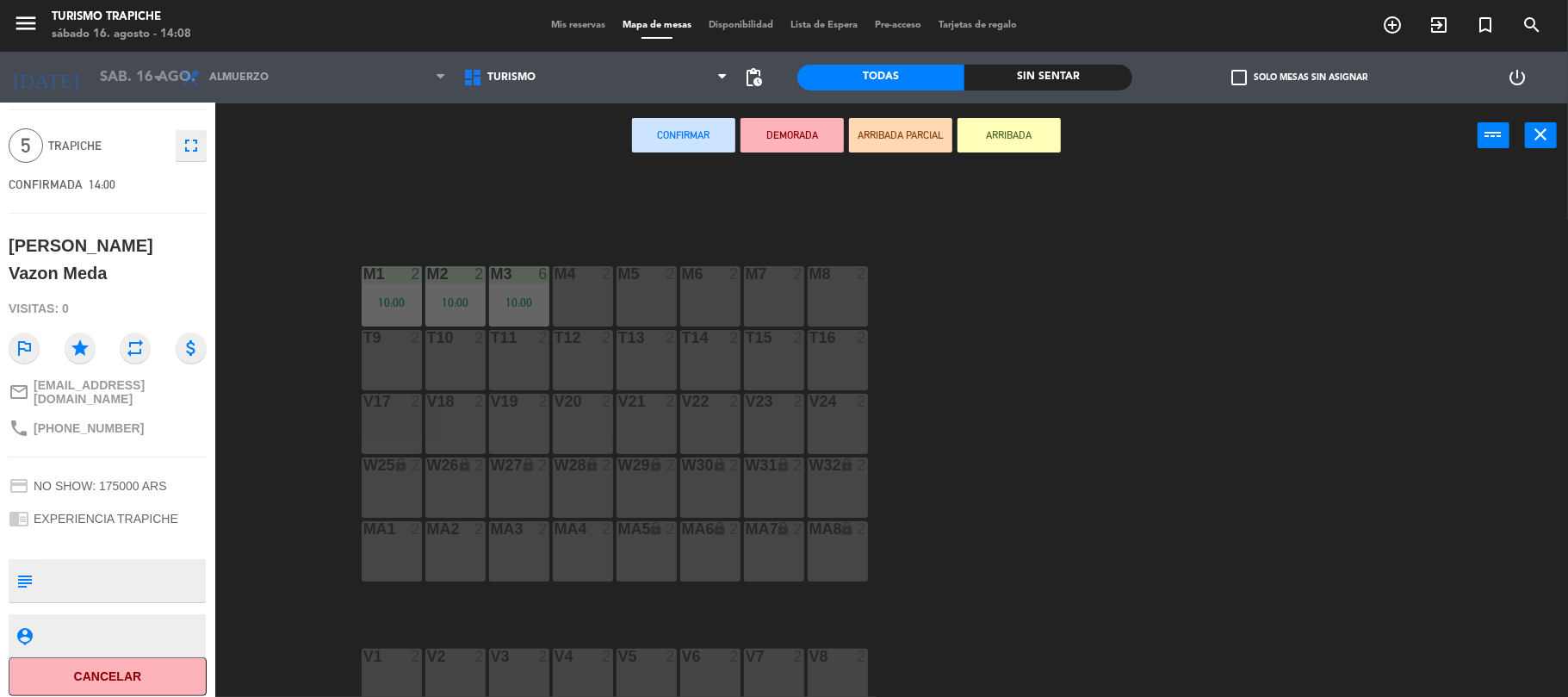
scroll to position [46, 0]
click at [119, 583] on textarea at bounding box center [122, 580] width 165 height 36
click at [25, 75] on icon "[DATE]" at bounding box center [46, 77] width 91 height 38
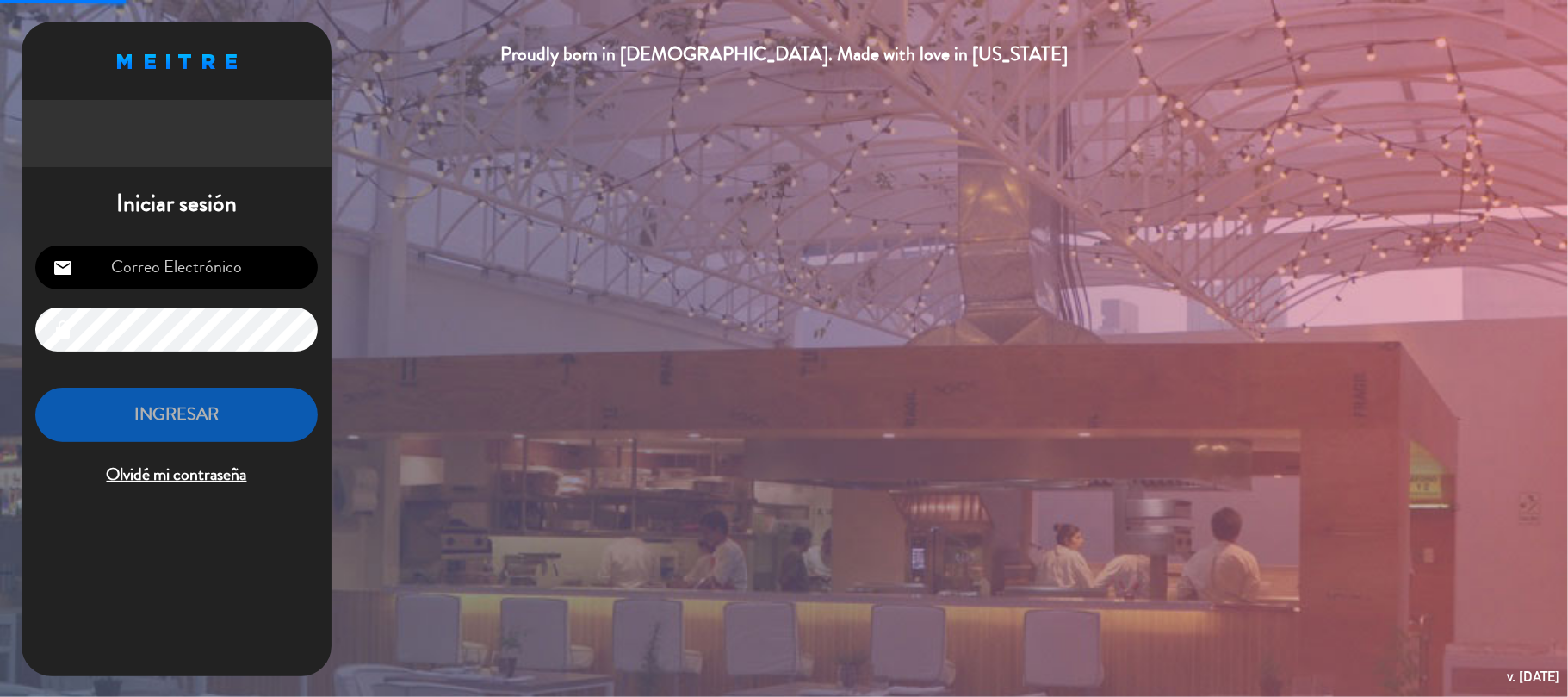
type input "[EMAIL_ADDRESS][DOMAIN_NAME]"
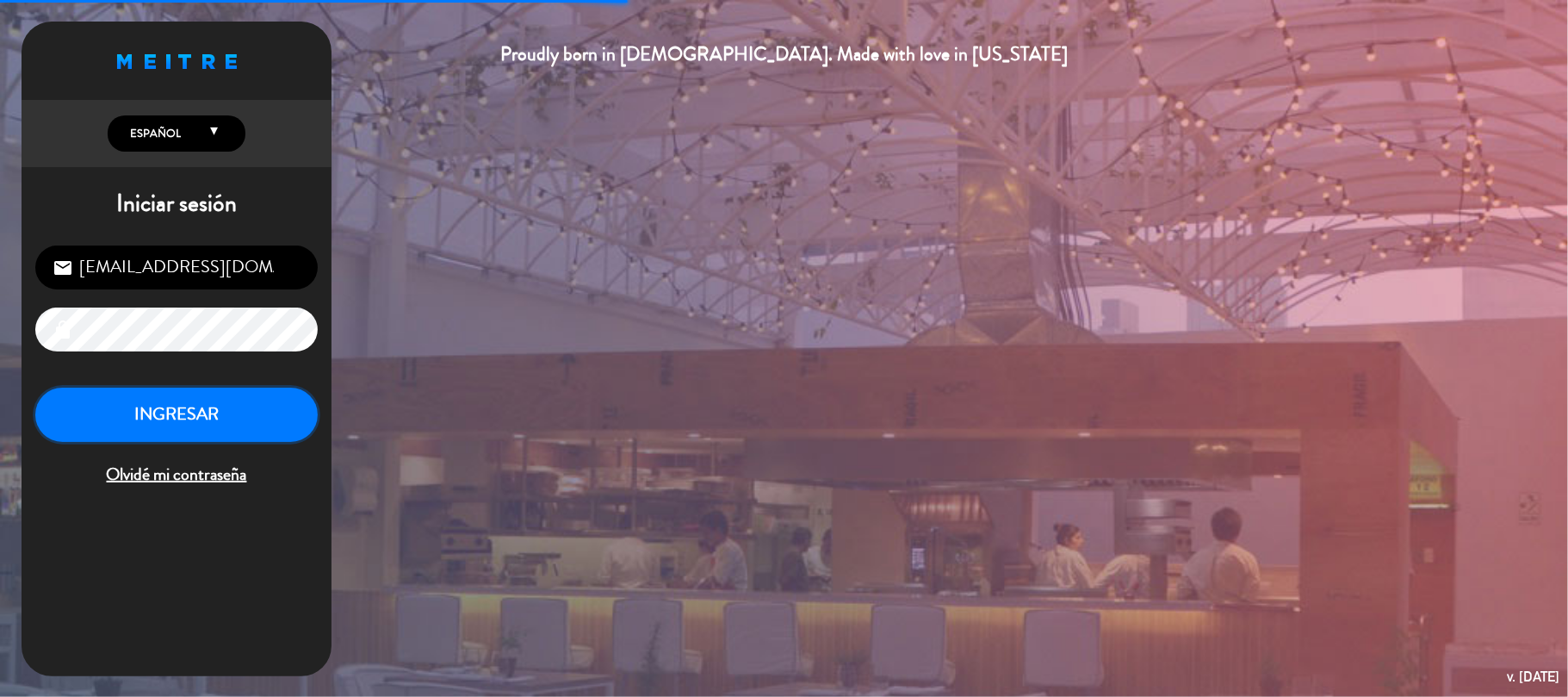
click at [252, 429] on button "INGRESAR" at bounding box center [176, 415] width 282 height 54
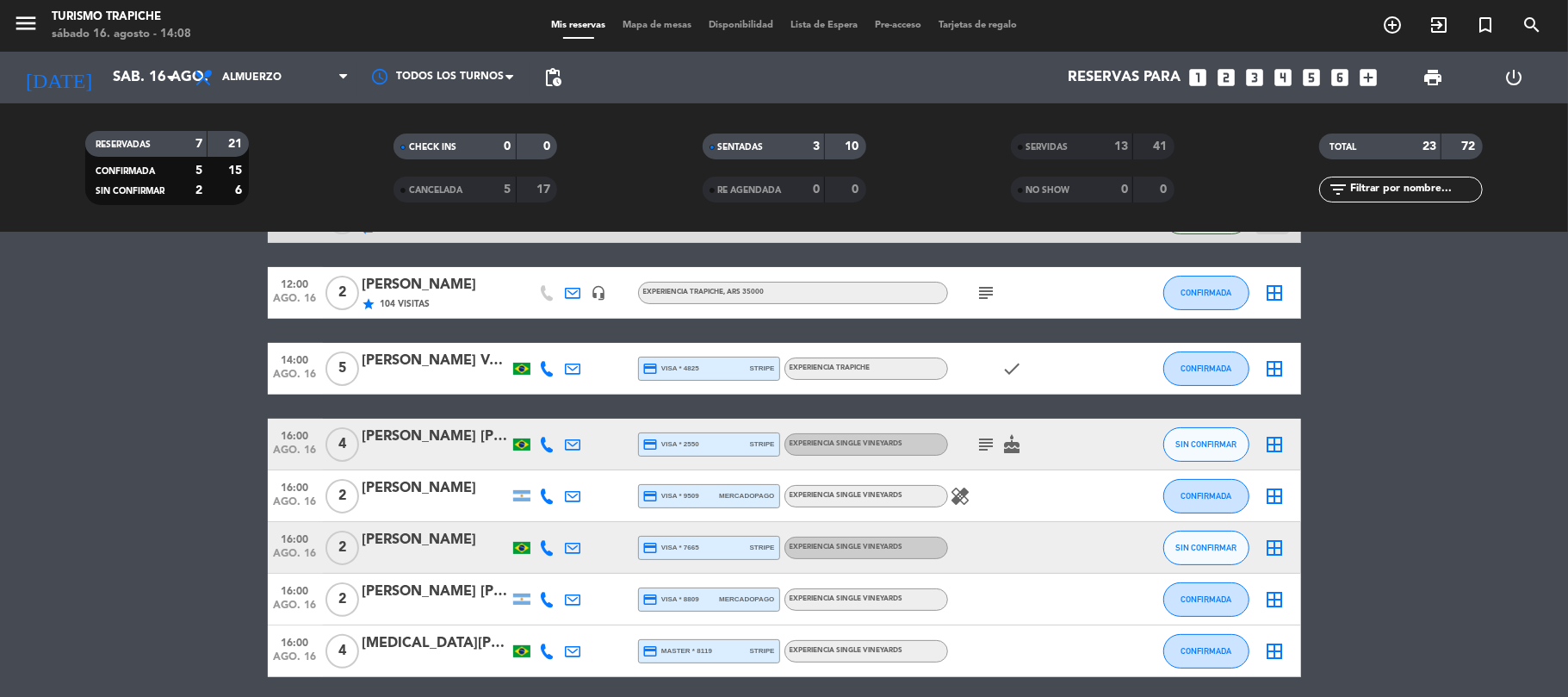
scroll to position [229, 0]
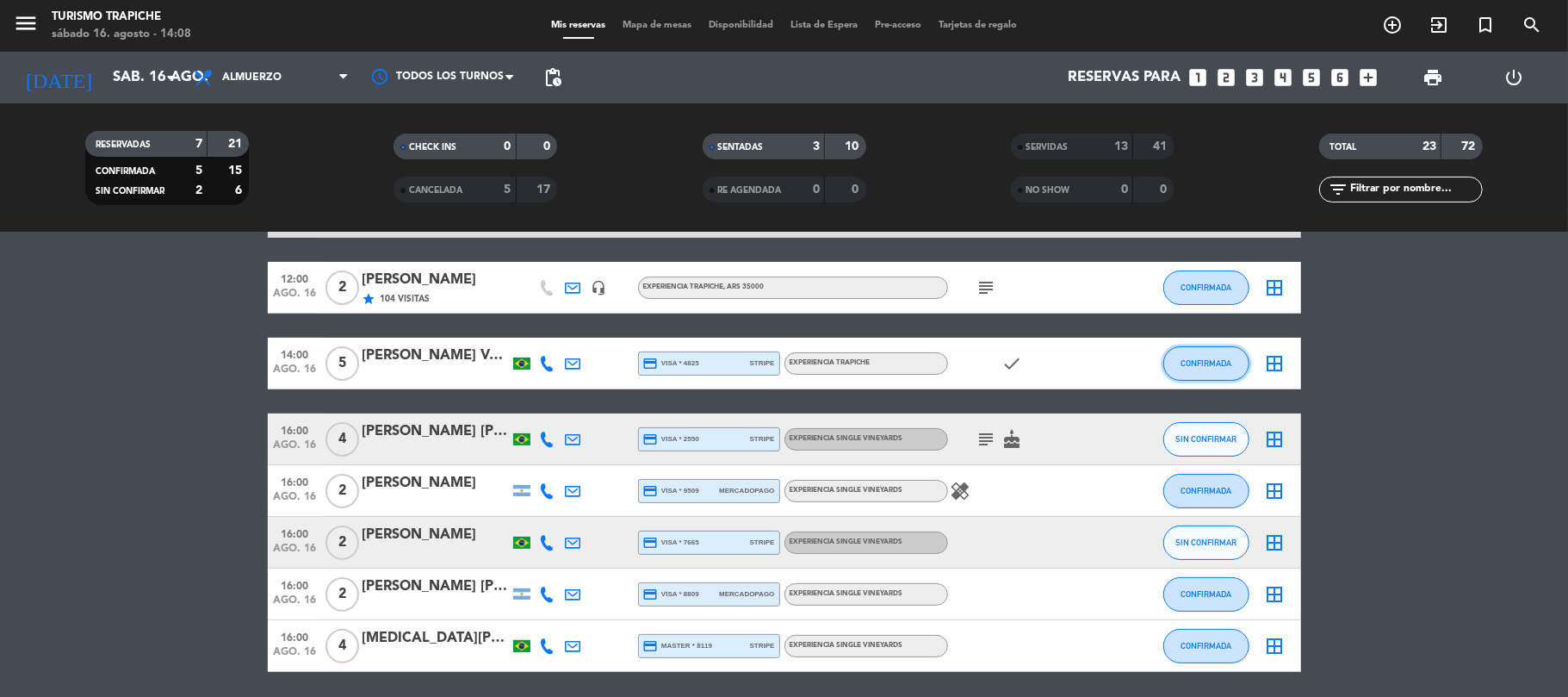
click at [1219, 377] on button "CONFIRMADA" at bounding box center [1206, 363] width 86 height 34
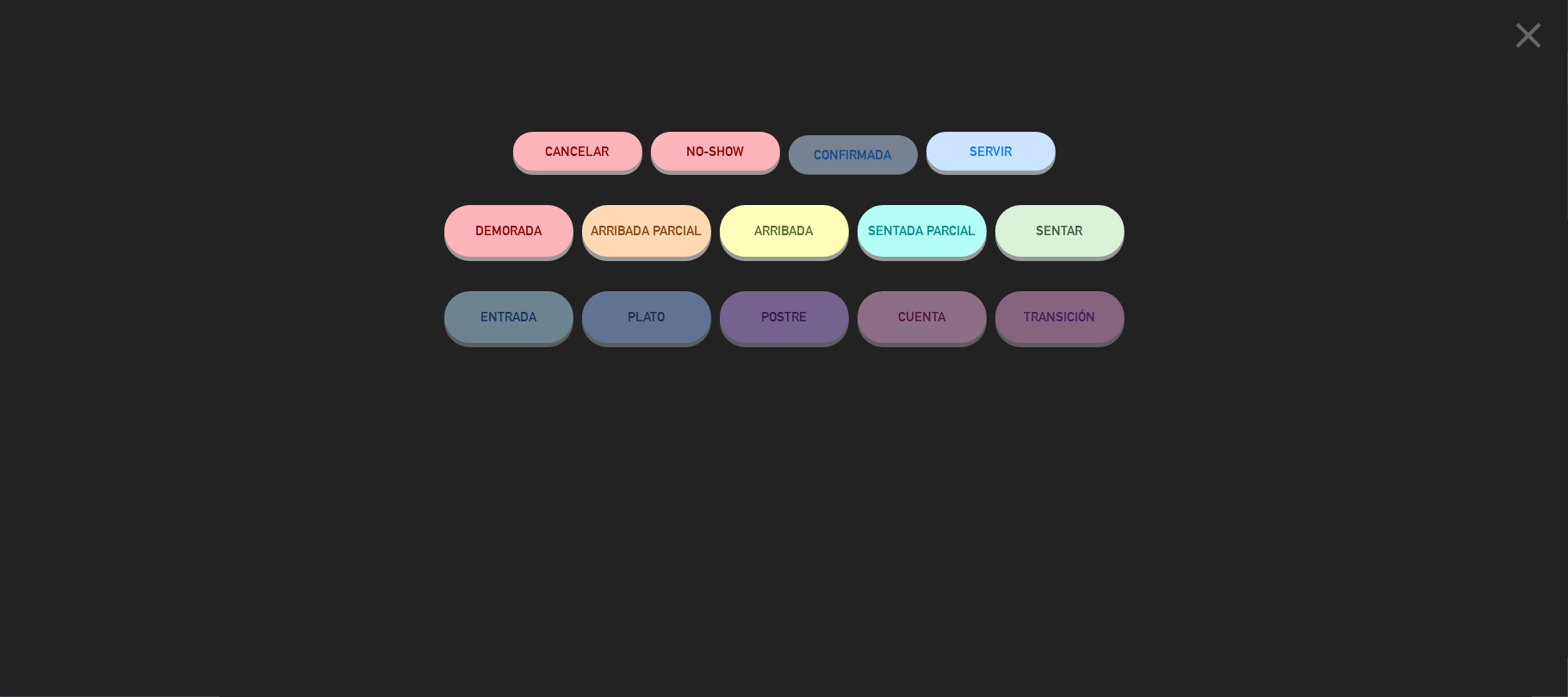
click at [1165, 416] on div "close Cancelar NO-SHOW CONFIRMADA SERVIR DEMORADA ARRIBADA PARCIAL ARRIBADA SEN…" at bounding box center [784, 348] width 1568 height 697
click at [1514, 46] on icon "close" at bounding box center [1528, 35] width 43 height 43
click at [1509, 53] on icon "close" at bounding box center [1528, 35] width 43 height 43
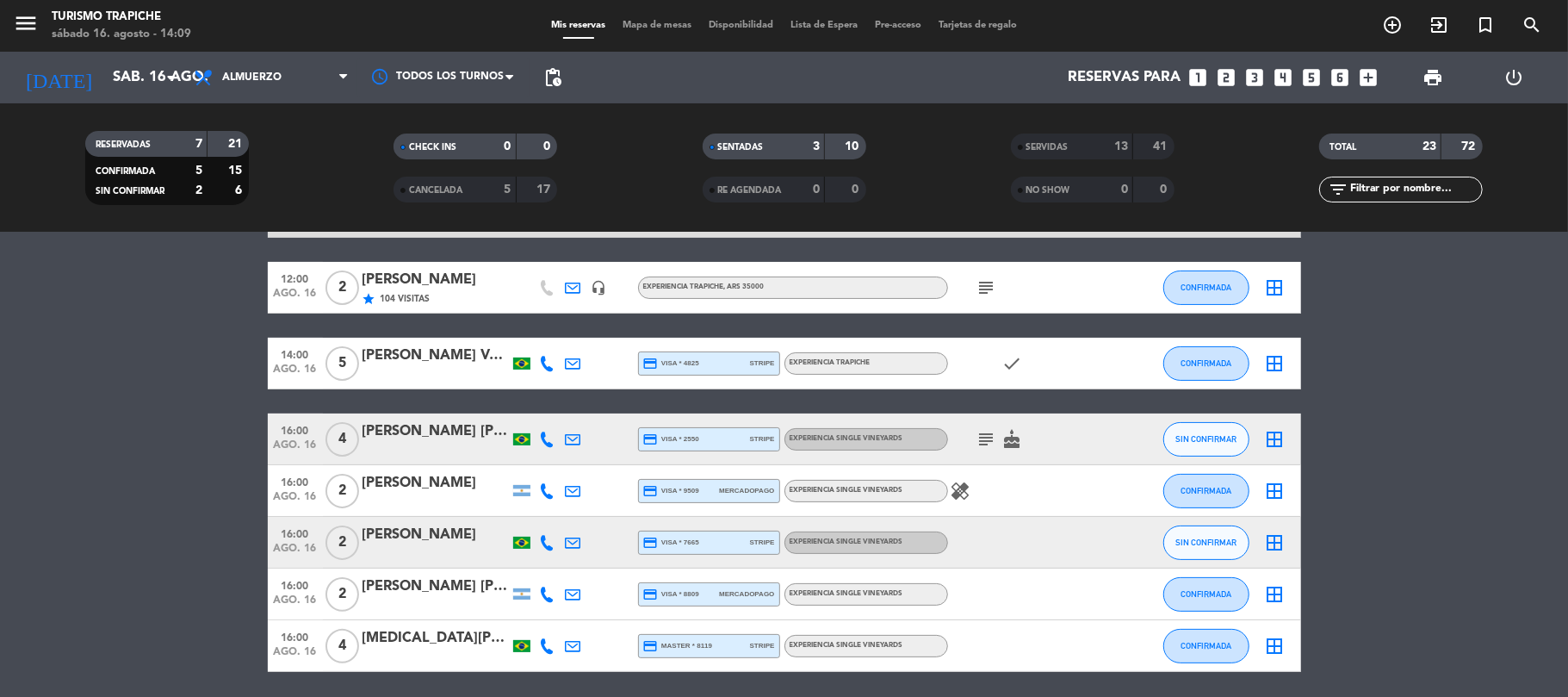
click at [389, 372] on div at bounding box center [436, 375] width 146 height 14
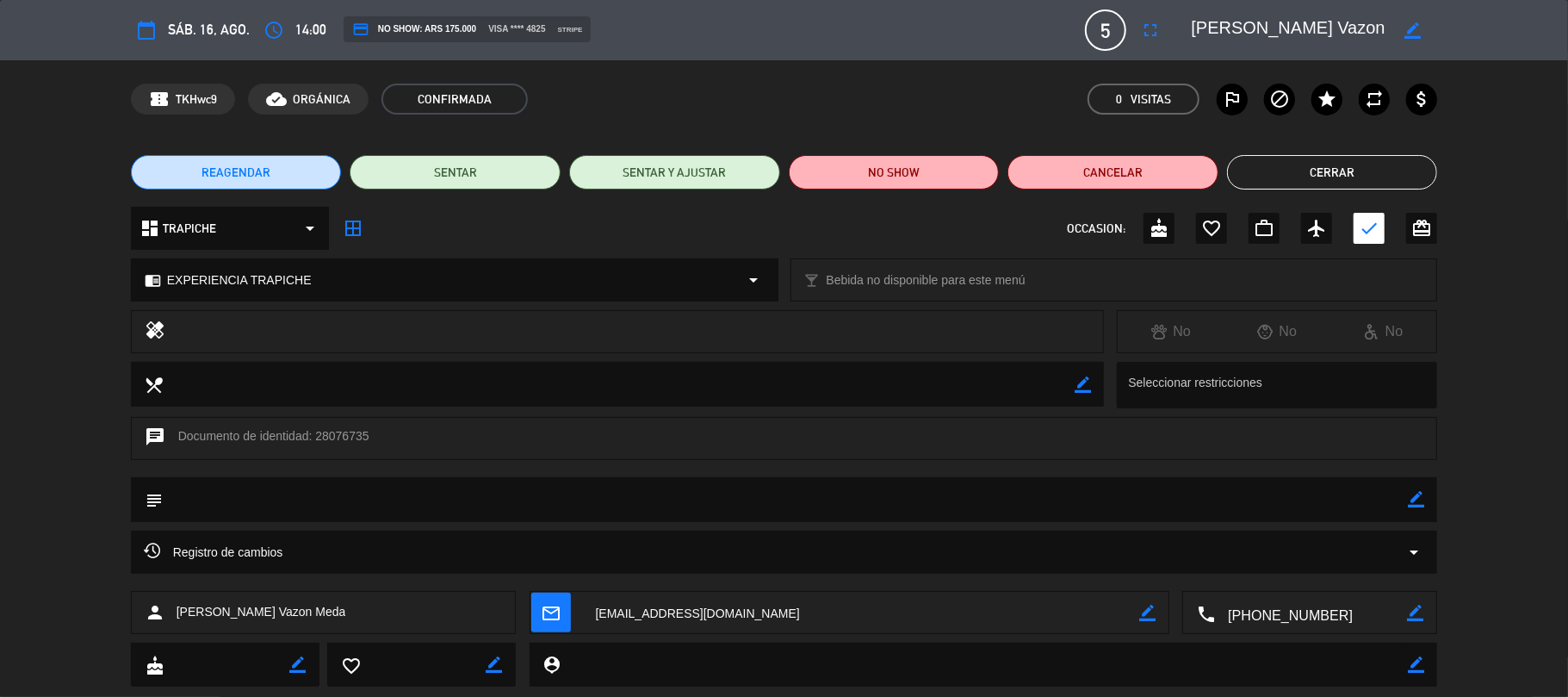
click at [1409, 34] on icon "border_color" at bounding box center [1412, 31] width 17 height 17
click at [1419, 19] on div "border_color" at bounding box center [1413, 30] width 49 height 31
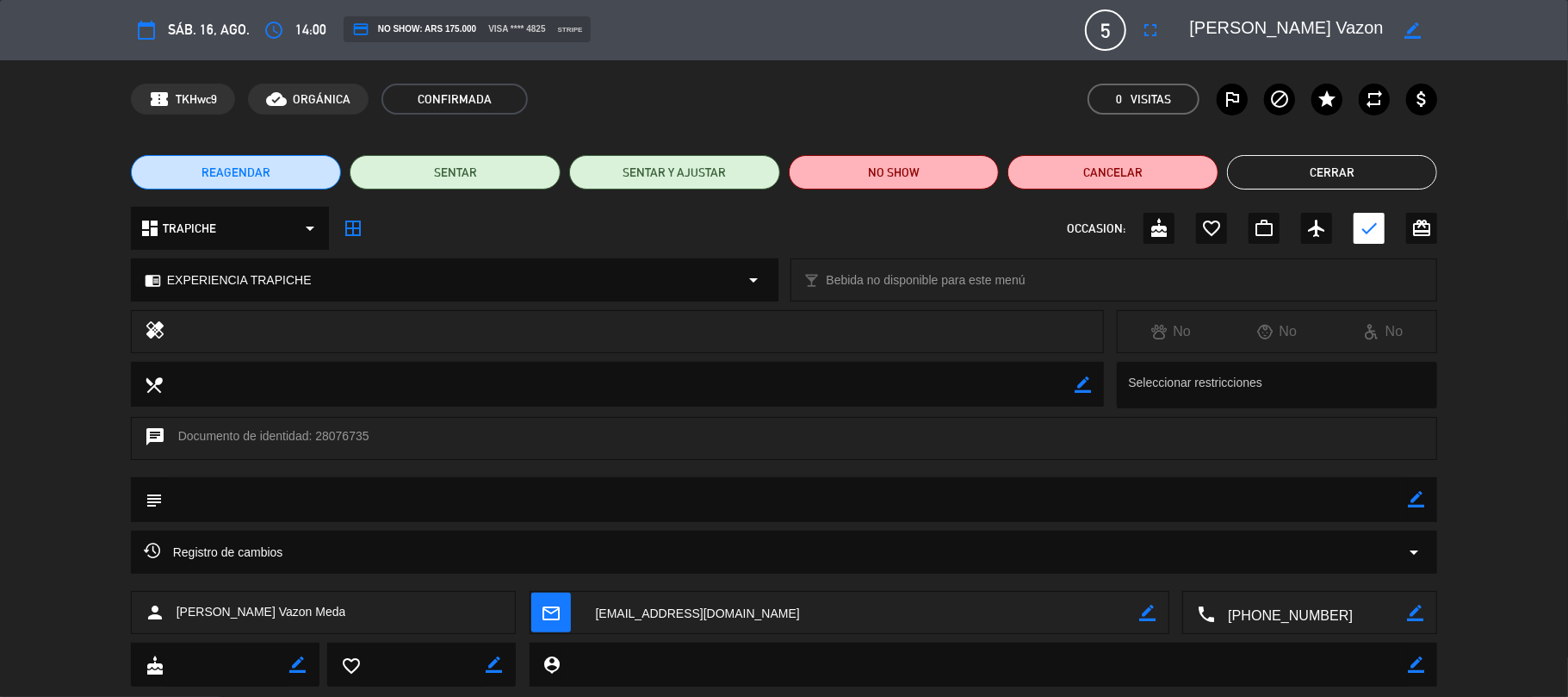
click at [1417, 25] on icon "border_color" at bounding box center [1412, 31] width 17 height 17
click at [309, 32] on span "14:00" at bounding box center [310, 31] width 31 height 23
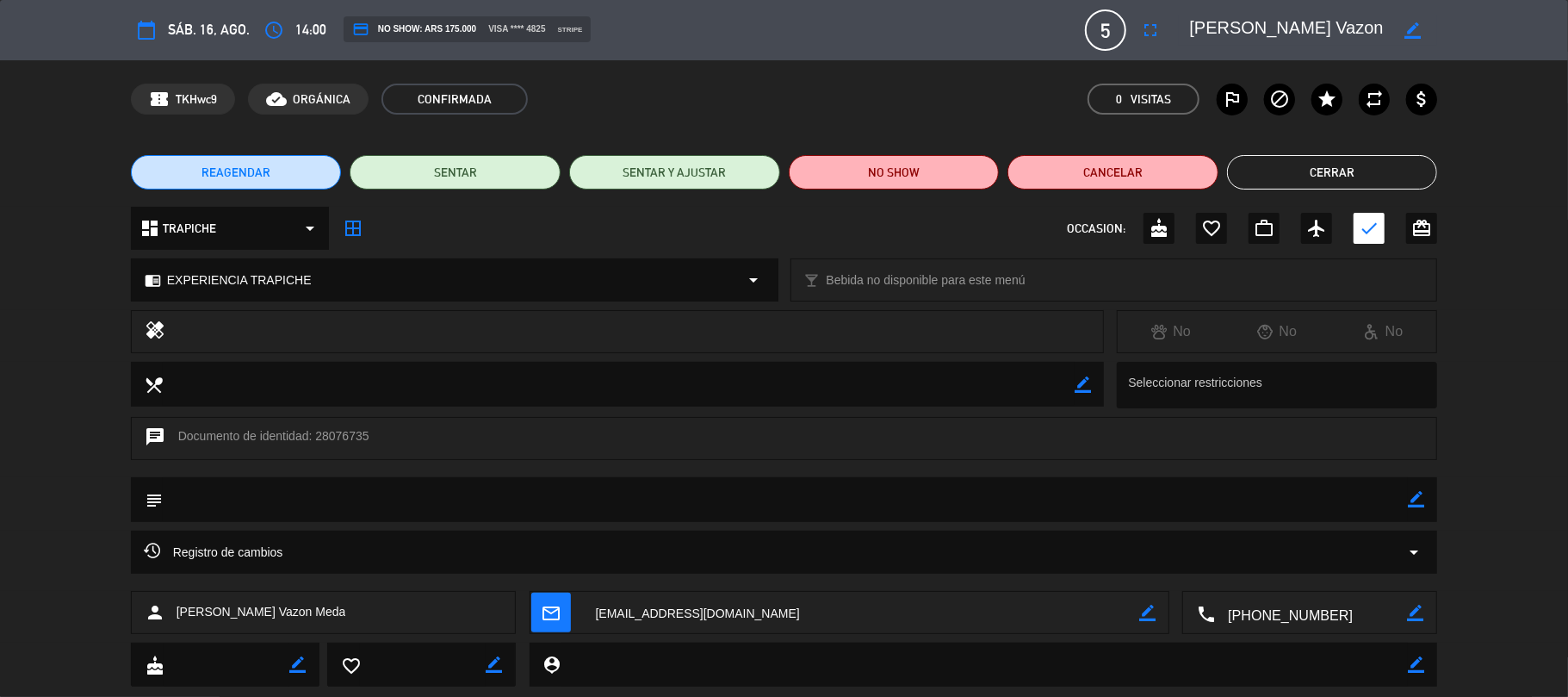
click at [309, 32] on span "14:00" at bounding box center [310, 31] width 31 height 23
click at [296, 174] on button "REAGENDAR" at bounding box center [236, 172] width 211 height 34
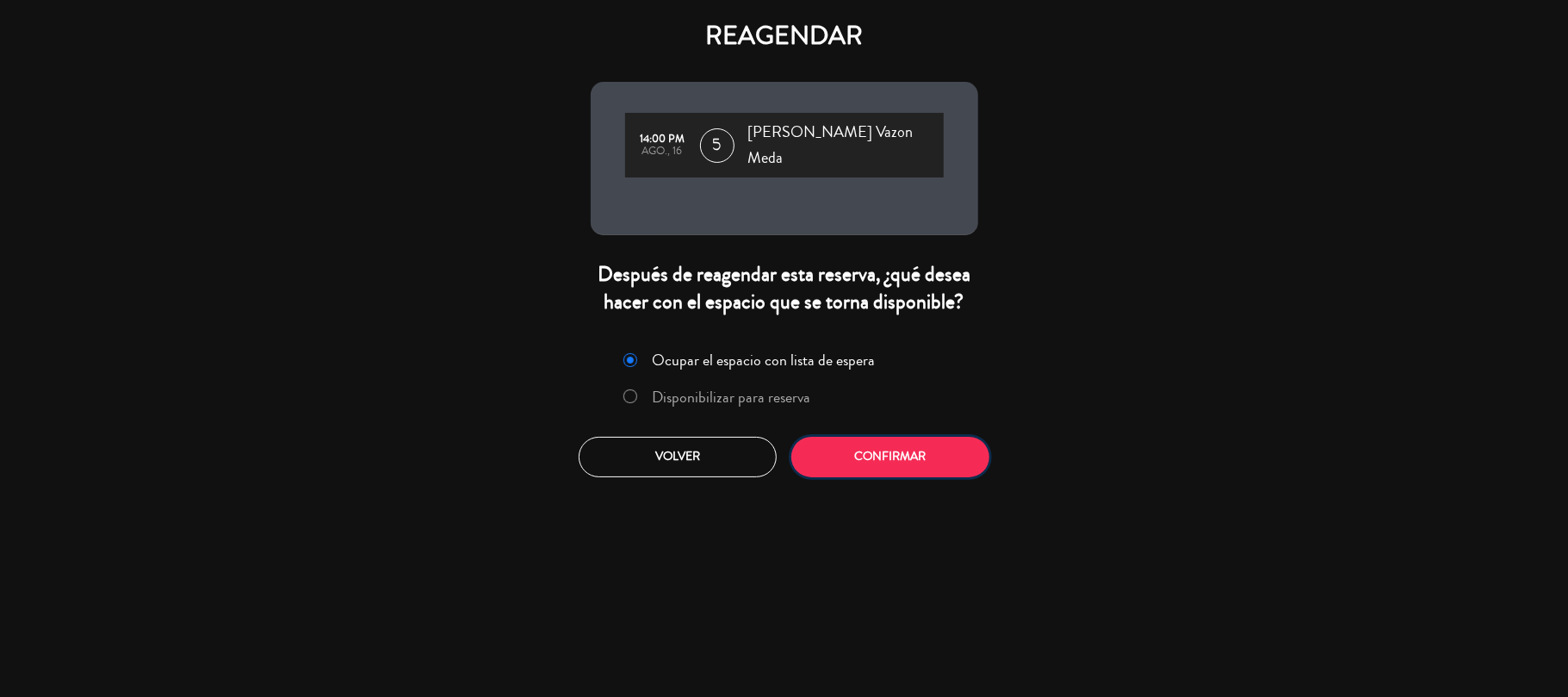
drag, startPoint x: 896, startPoint y: 428, endPoint x: 885, endPoint y: 446, distance: 21.1
click at [890, 437] on button "Confirmar" at bounding box center [890, 457] width 198 height 40
click at [885, 446] on button "Confirmar" at bounding box center [890, 457] width 198 height 40
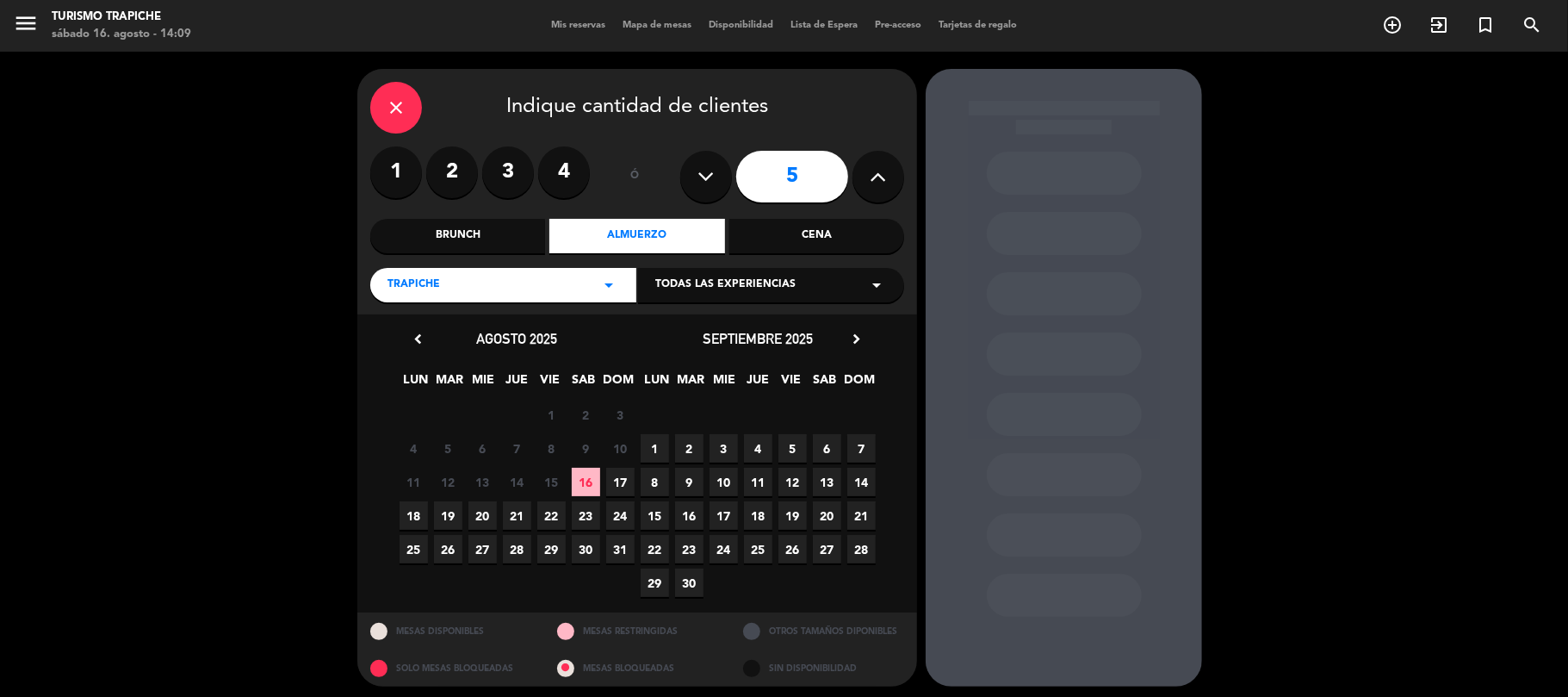
click at [590, 480] on span "16" at bounding box center [585, 481] width 28 height 28
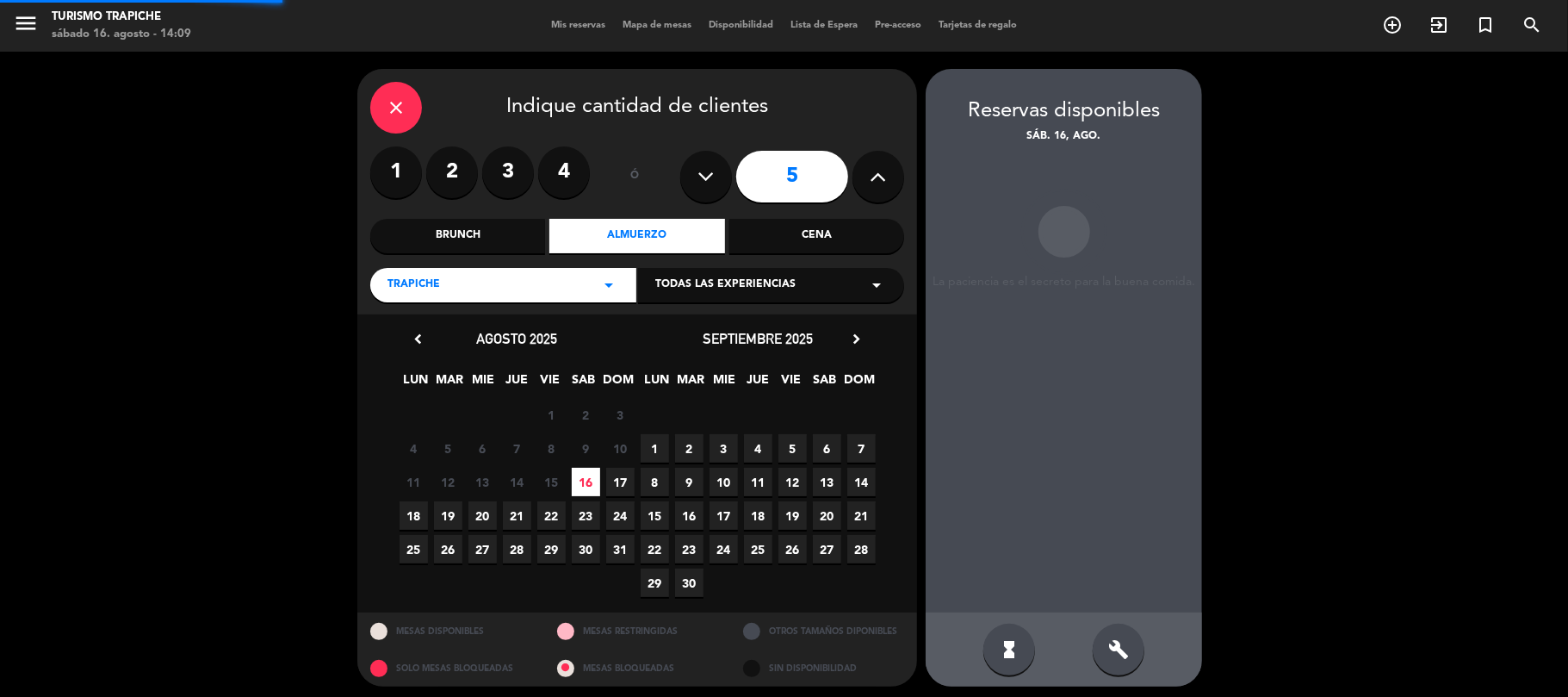
scroll to position [7, 0]
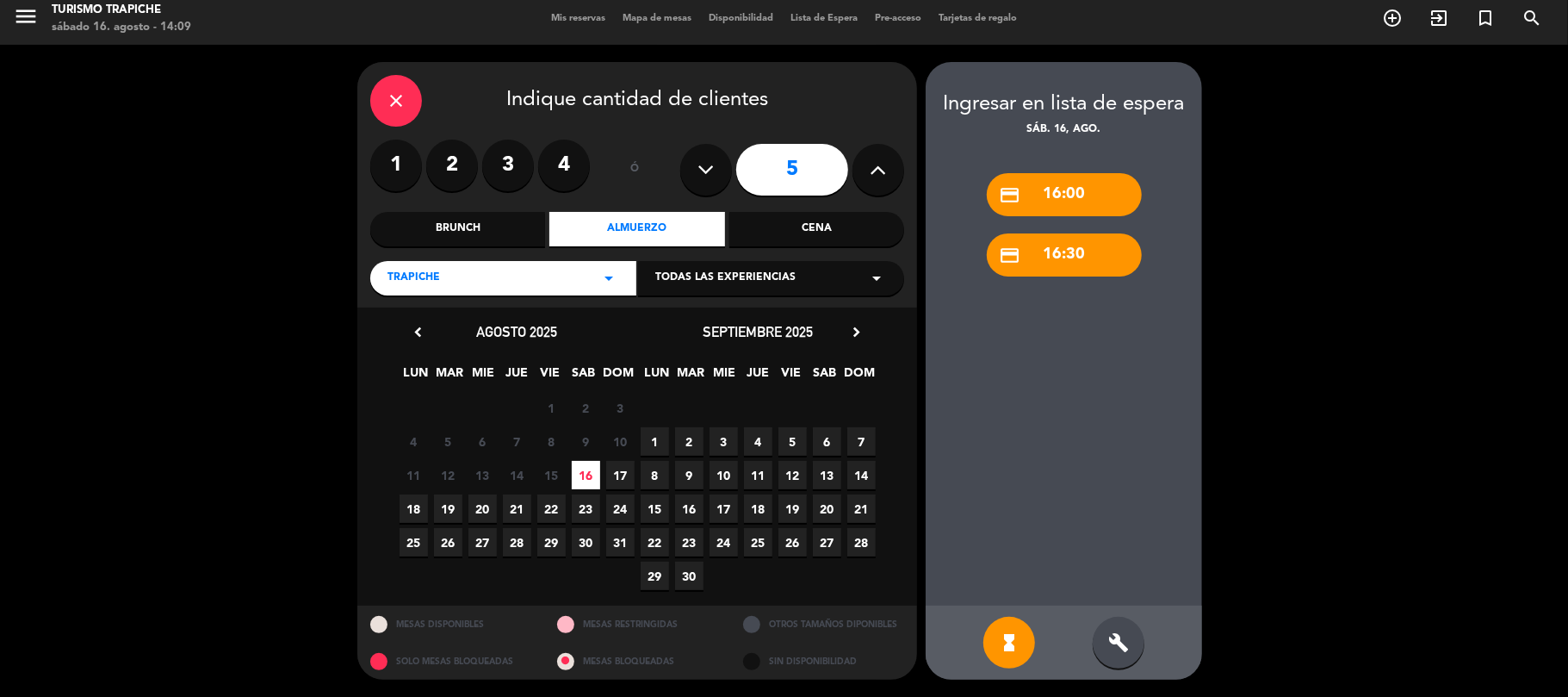
click at [1099, 180] on div "credit_card 16:00" at bounding box center [1064, 194] width 155 height 43
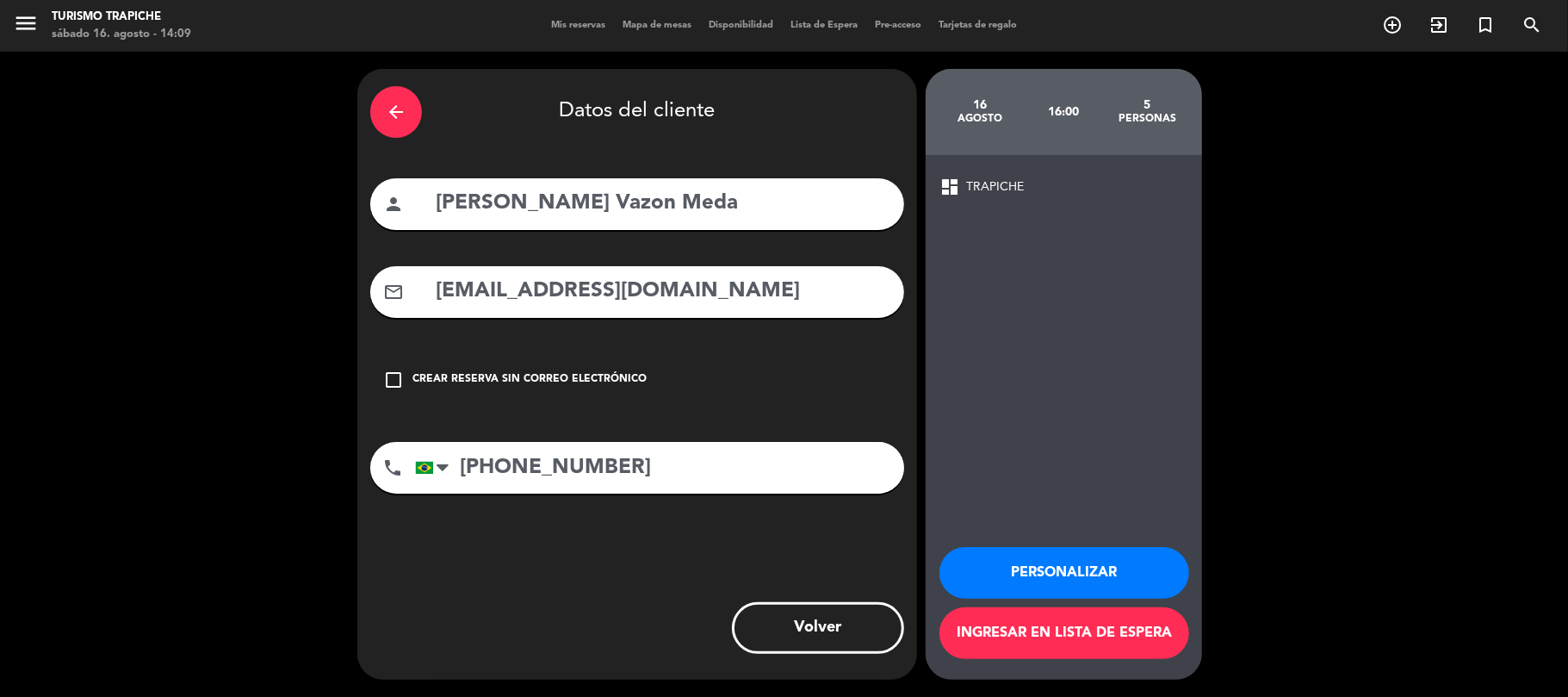
scroll to position [0, 0]
click at [1085, 586] on button "Personalizar" at bounding box center [1064, 573] width 250 height 52
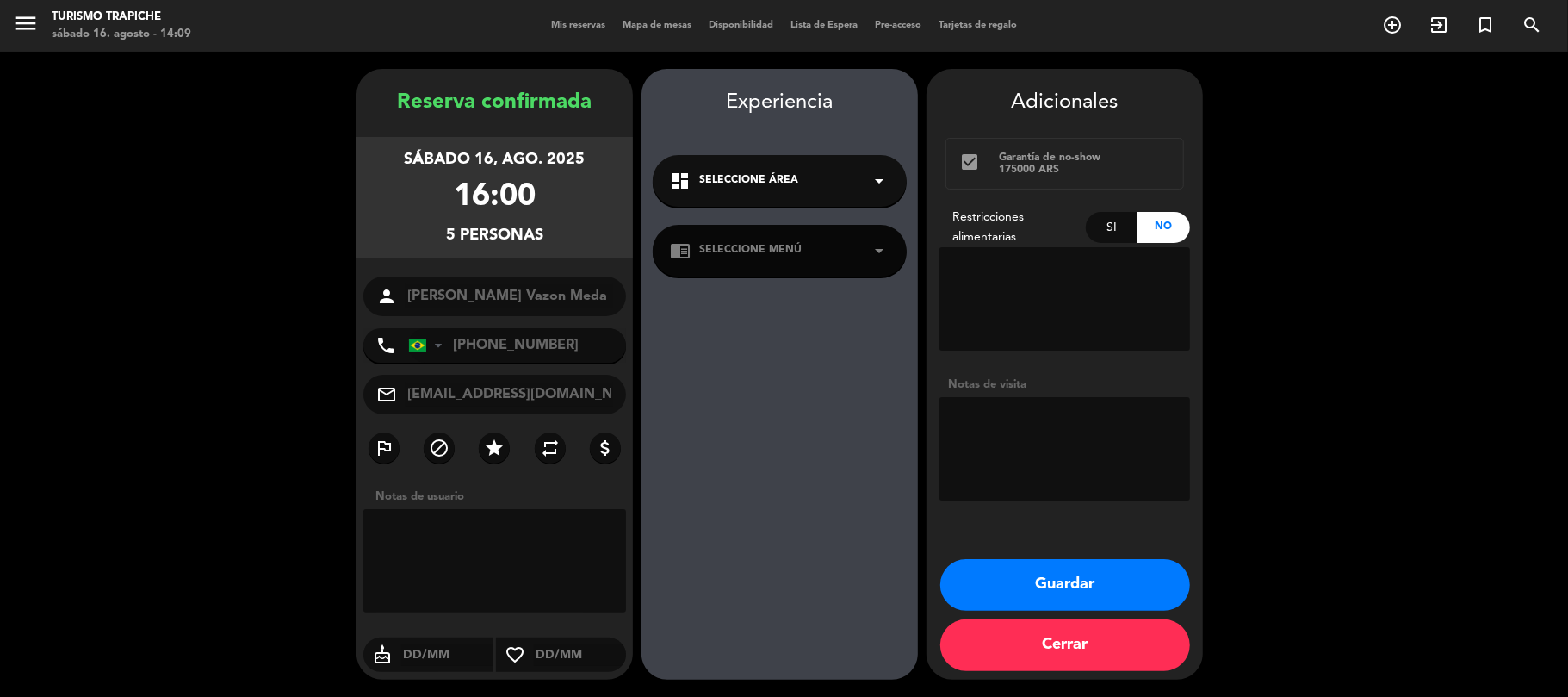
click at [1110, 580] on button "Guardar" at bounding box center [1065, 585] width 250 height 52
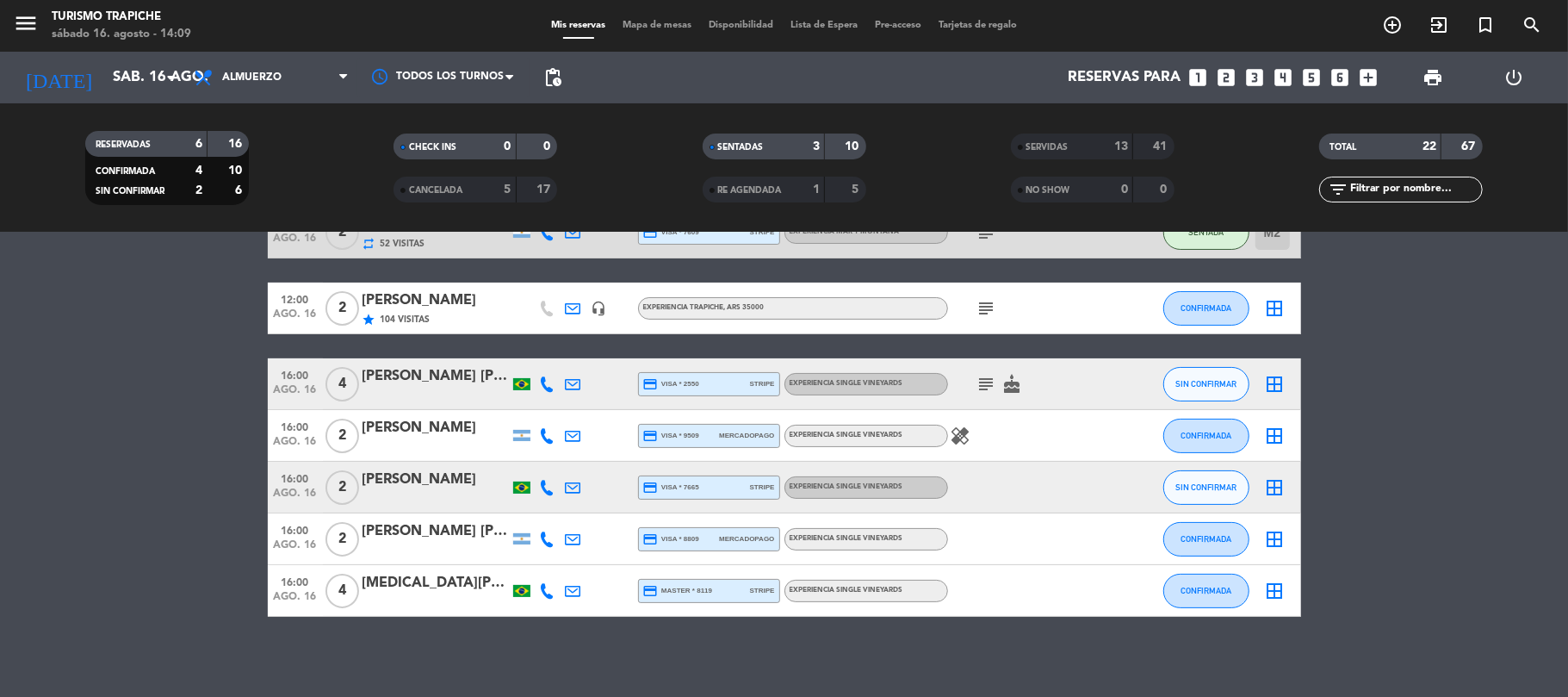
scroll to position [214, 0]
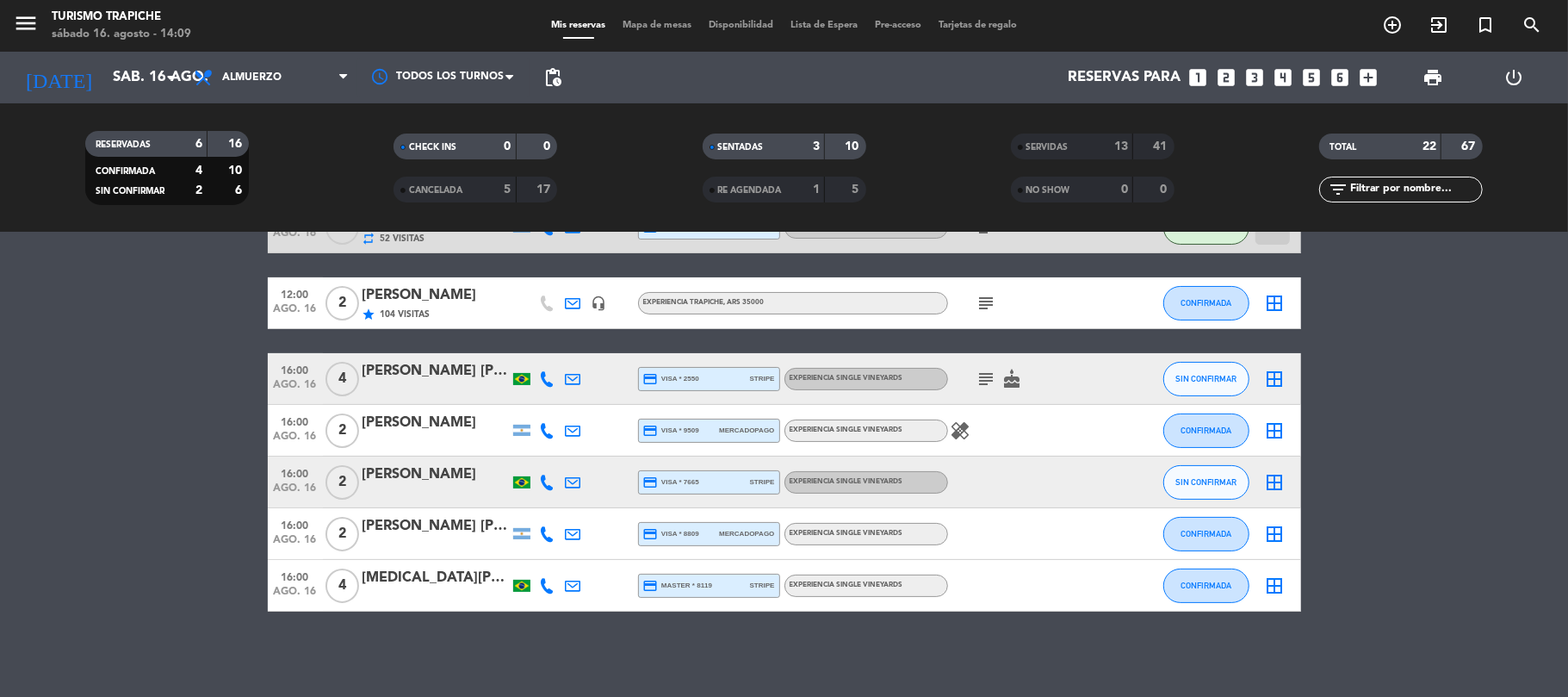
click at [439, 391] on div at bounding box center [436, 390] width 146 height 14
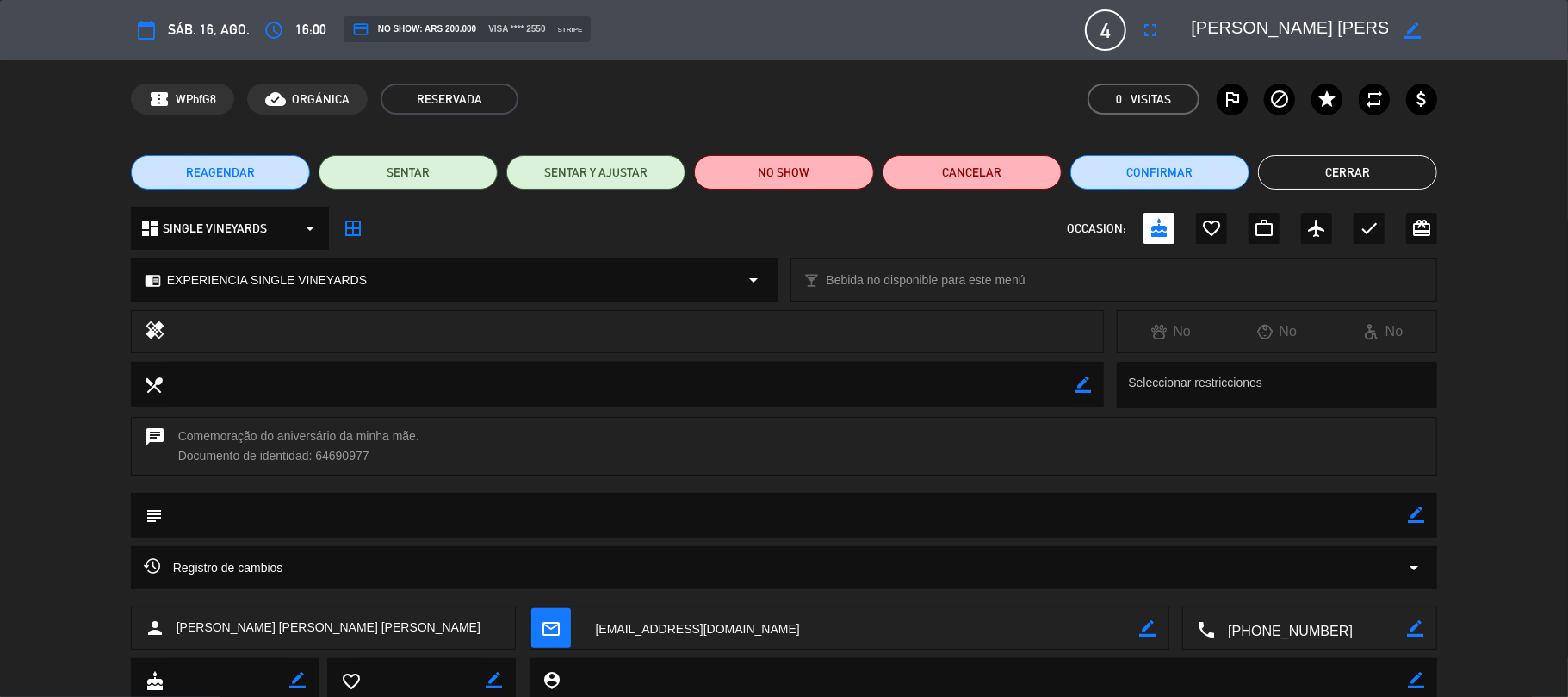
click at [1352, 175] on button "Cerrar" at bounding box center [1347, 172] width 179 height 34
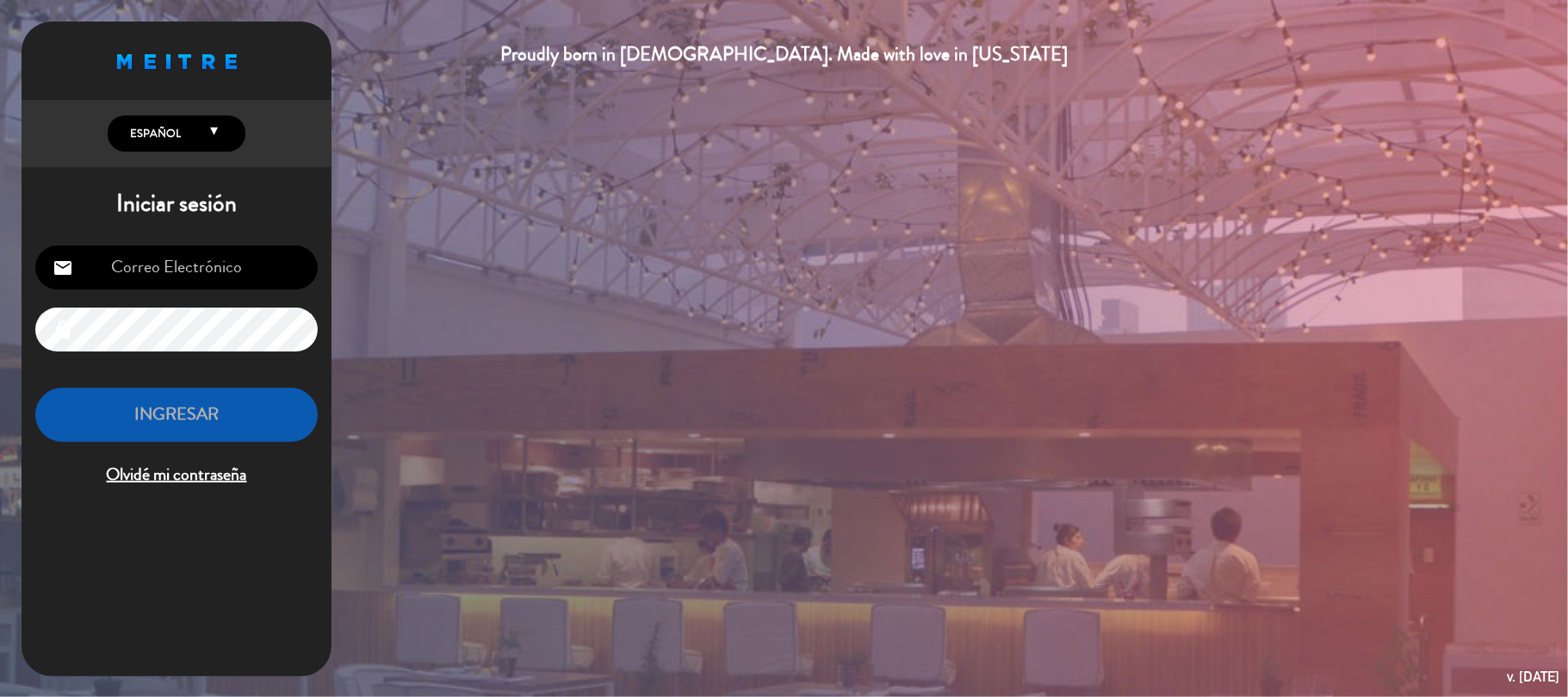
type input "[EMAIL_ADDRESS][DOMAIN_NAME]"
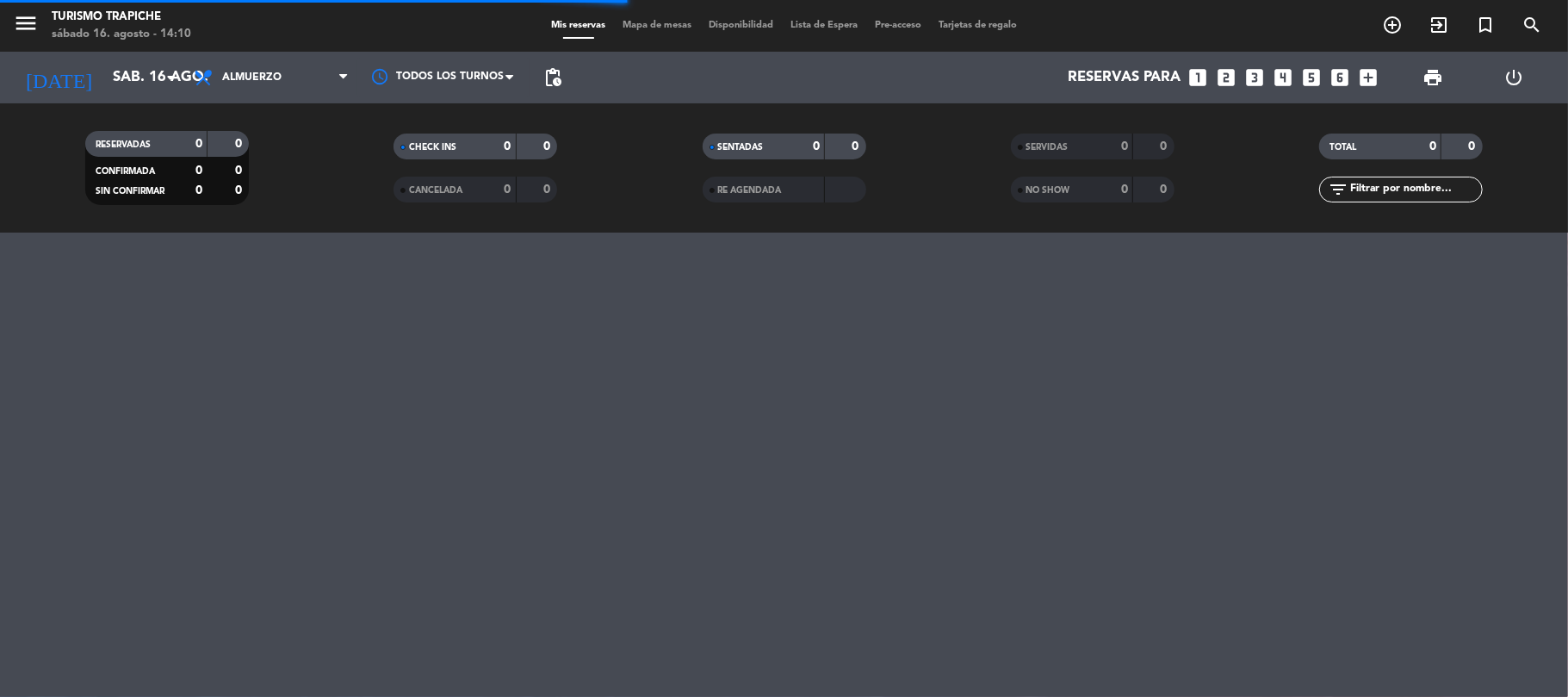
click at [1041, 162] on div "SERVIDAS 0 0" at bounding box center [1093, 154] width 309 height 43
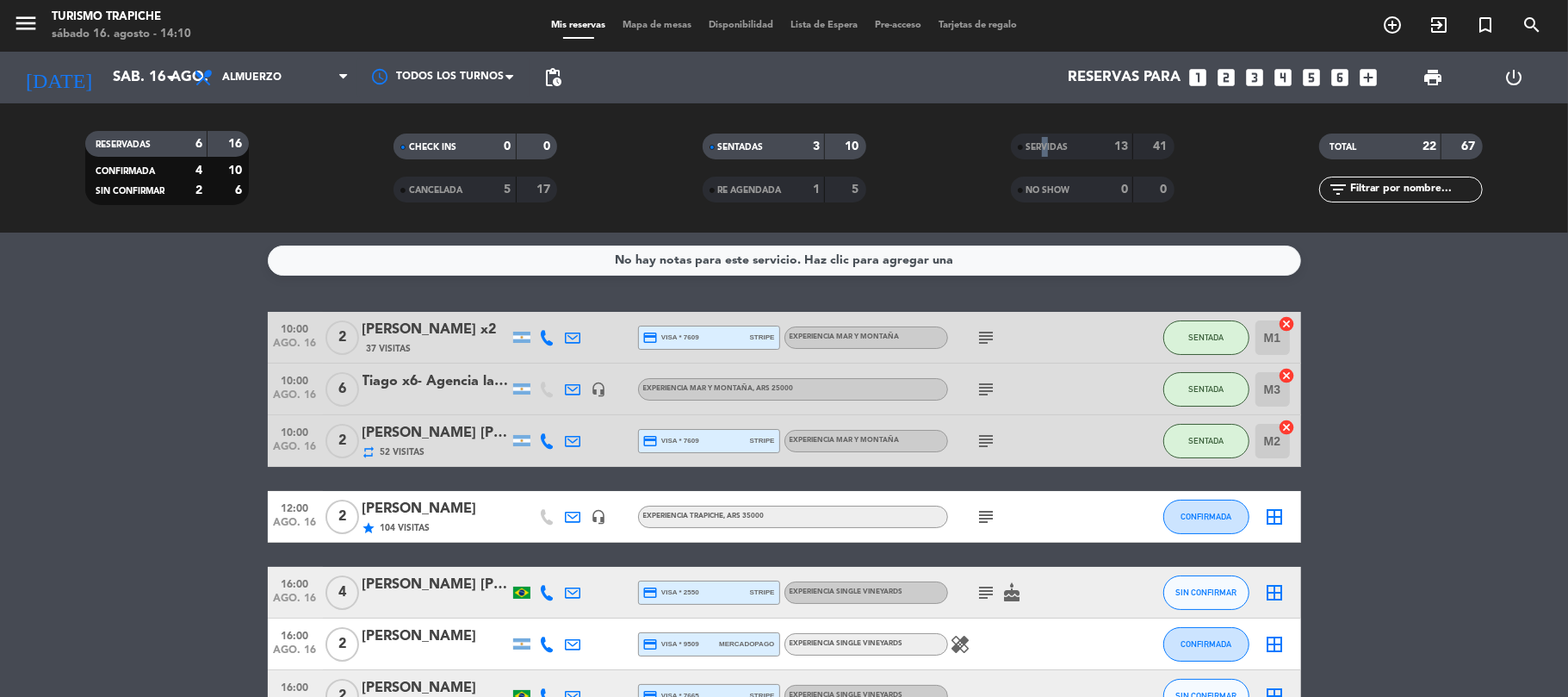
click at [1047, 153] on div "SERVIDAS" at bounding box center [1054, 146] width 79 height 20
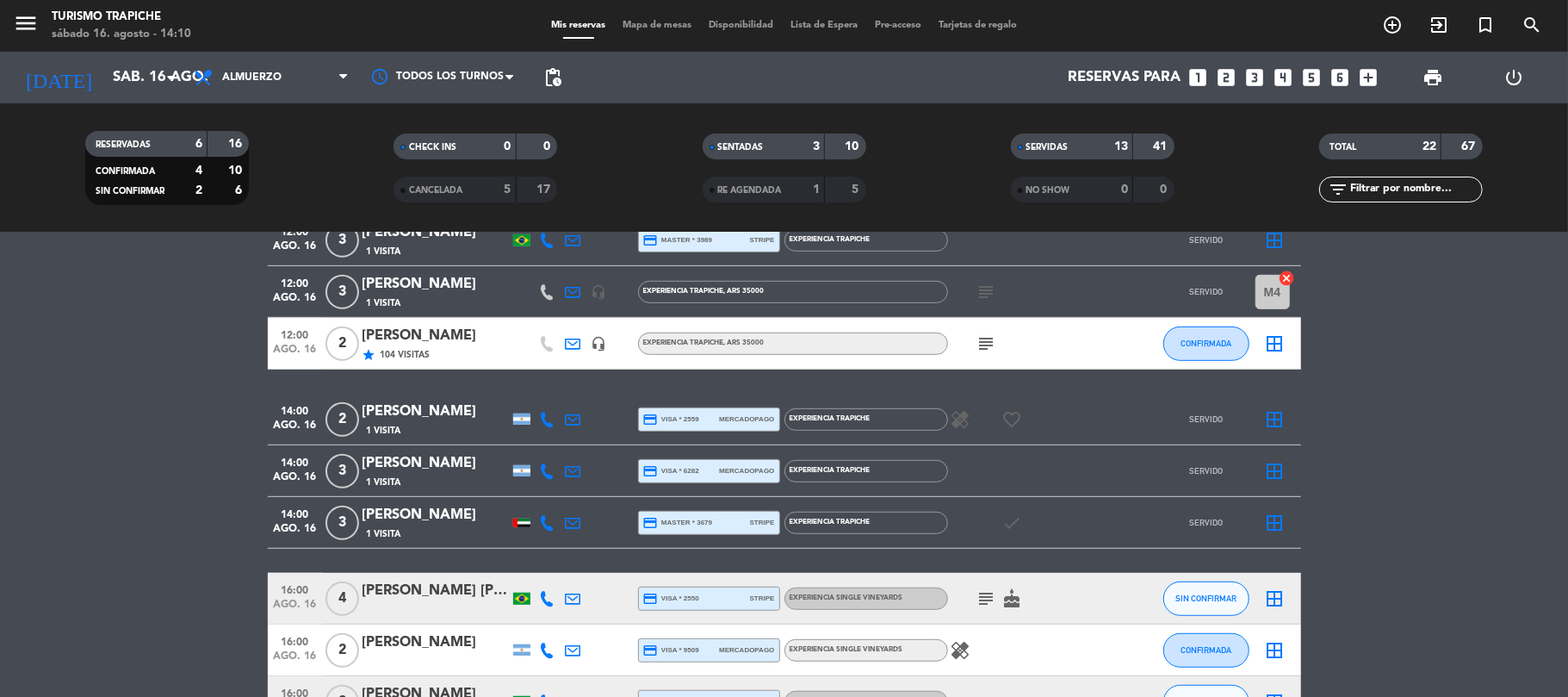
scroll to position [680, 0]
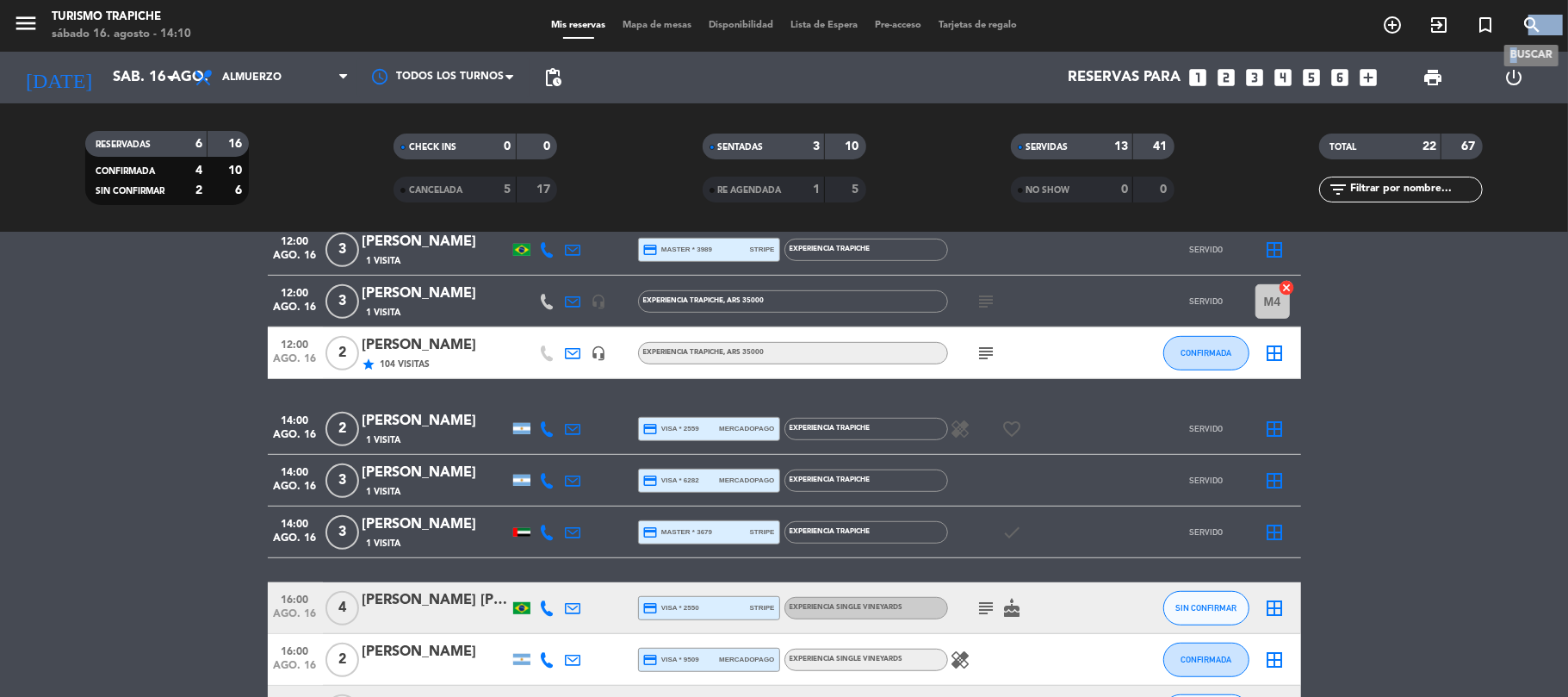
drag, startPoint x: 1530, startPoint y: 34, endPoint x: 1517, endPoint y: 55, distance: 24.7
click at [1521, 41] on div "add_circle_outline exit_to_app turned_in_not search BUSCAR" at bounding box center [1462, 25] width 186 height 31
click at [1530, 28] on icon "search" at bounding box center [1532, 25] width 21 height 21
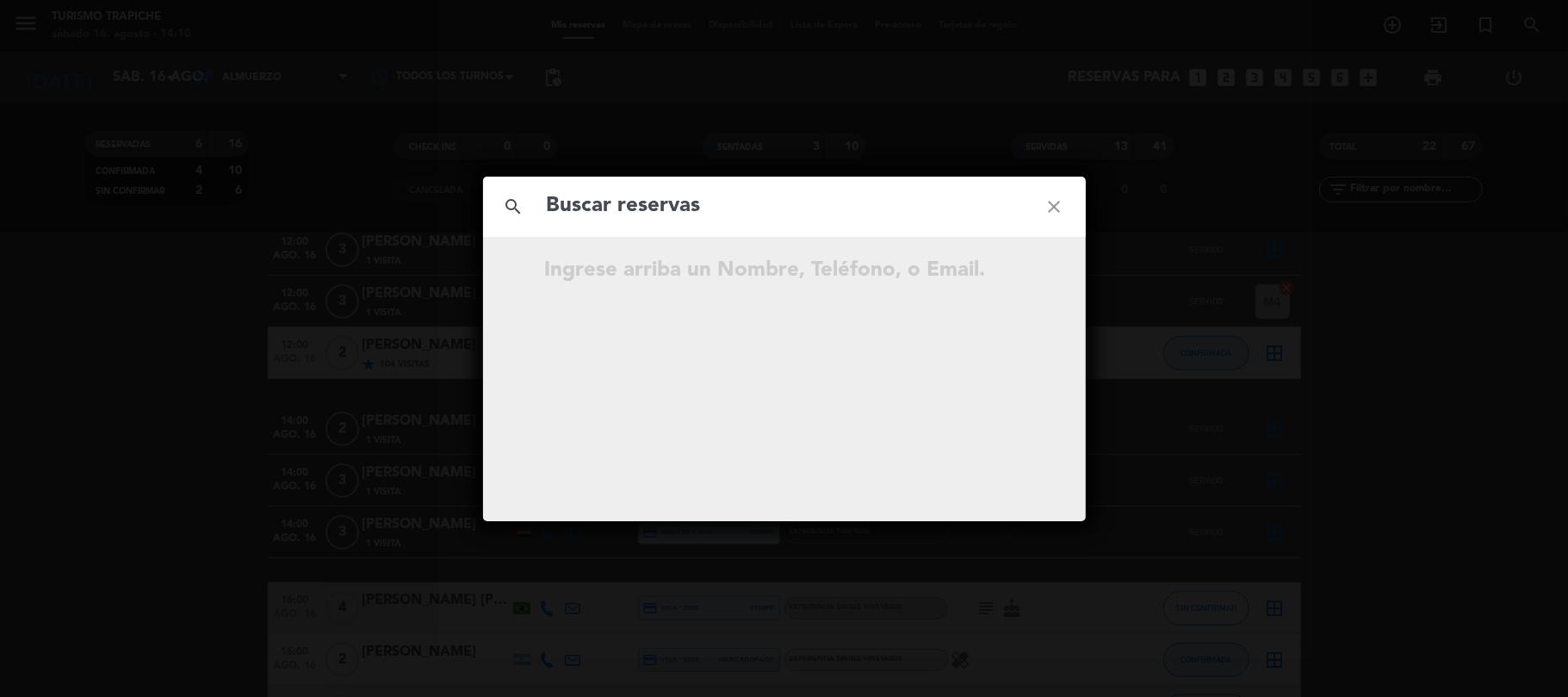
click at [639, 194] on input "text" at bounding box center [784, 206] width 479 height 35
type input "Ana"
click at [1062, 208] on icon "close" at bounding box center [1054, 206] width 62 height 62
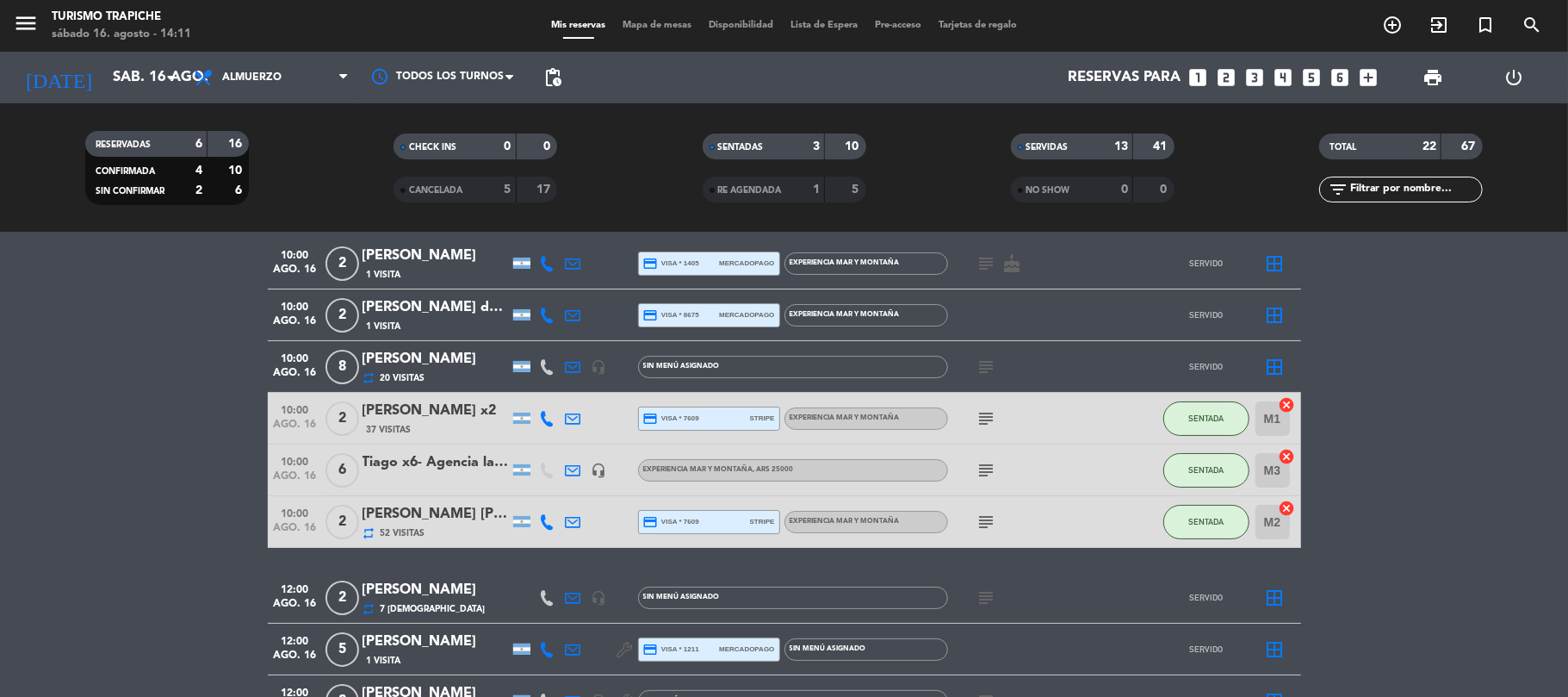
scroll to position [115, 0]
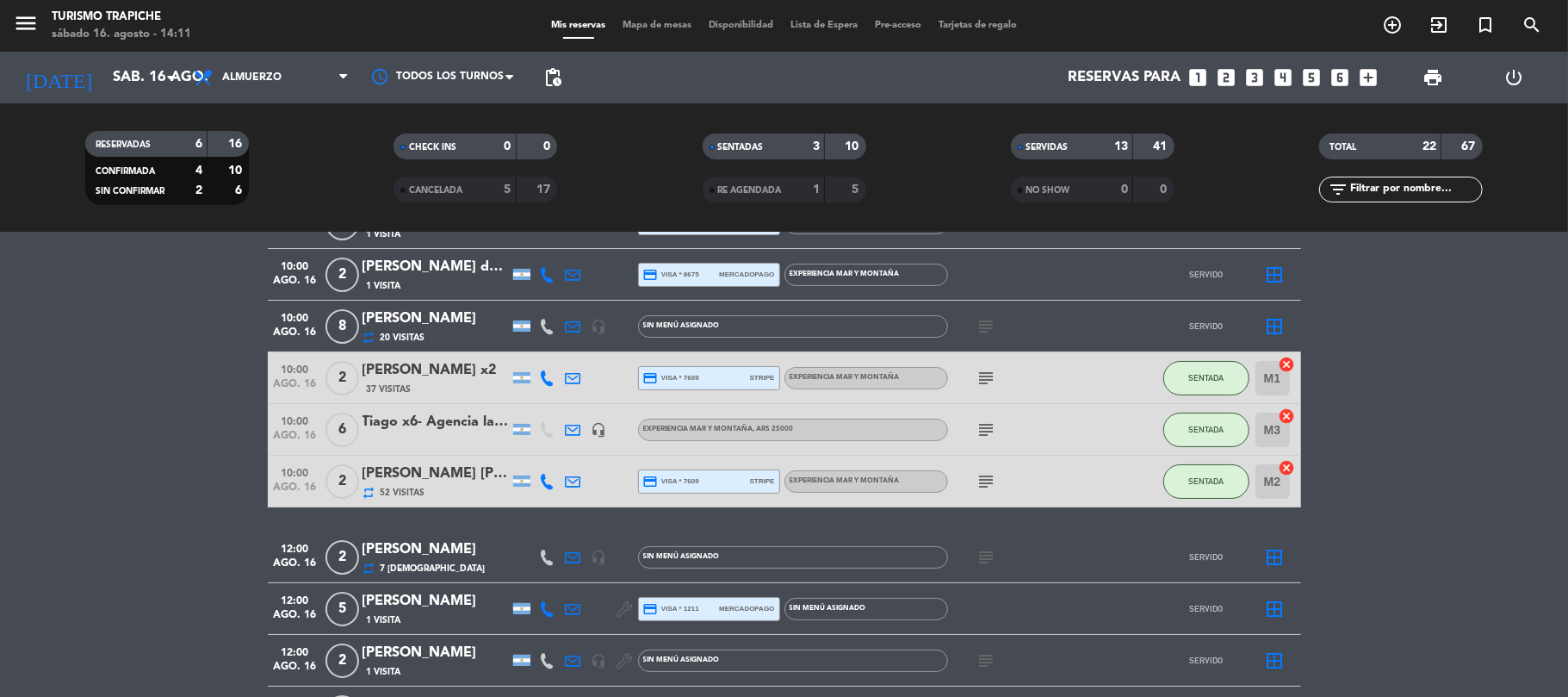
click at [784, 181] on div "RE AGENDADA" at bounding box center [747, 189] width 79 height 20
click at [1089, 142] on div "SERVIDAS" at bounding box center [1054, 146] width 79 height 20
click at [762, 190] on span "RE AGENDADA" at bounding box center [749, 190] width 64 height 9
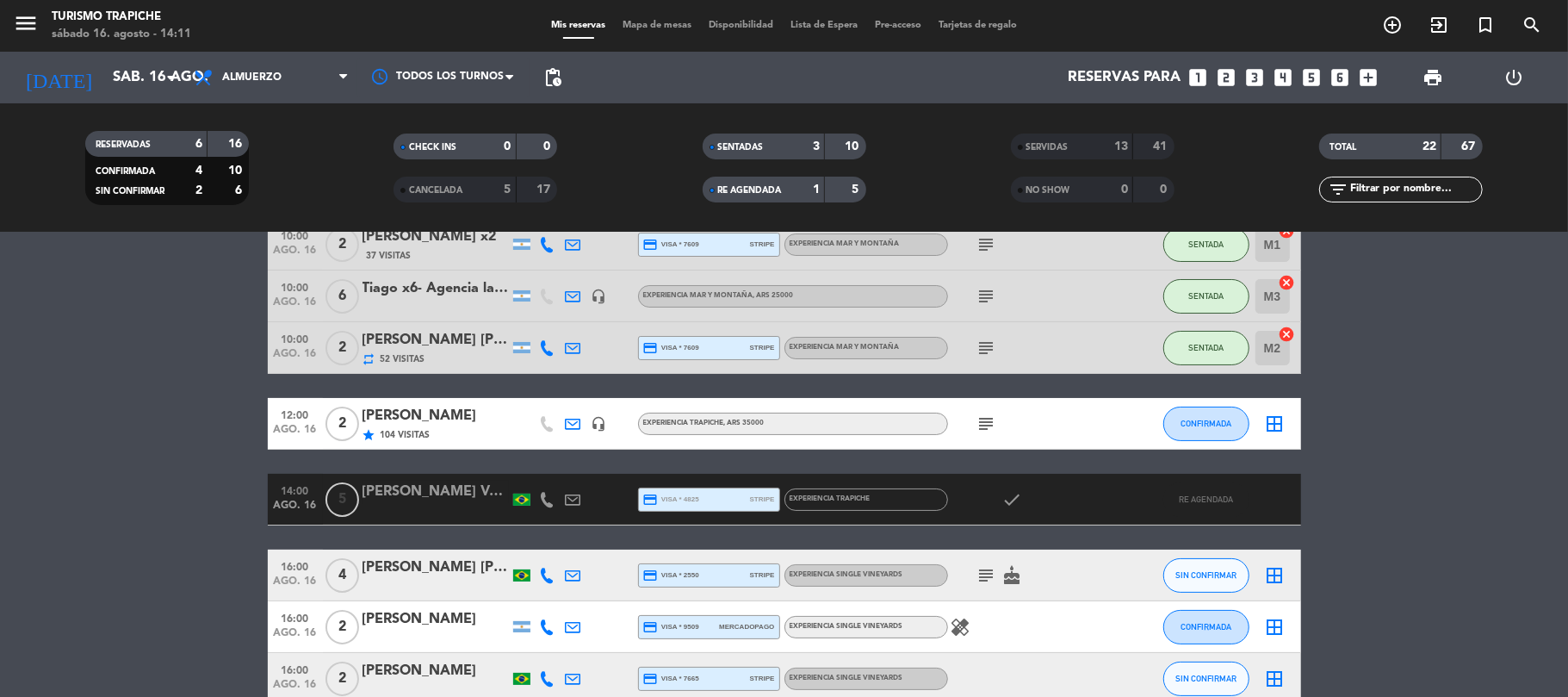
scroll to position [60, 0]
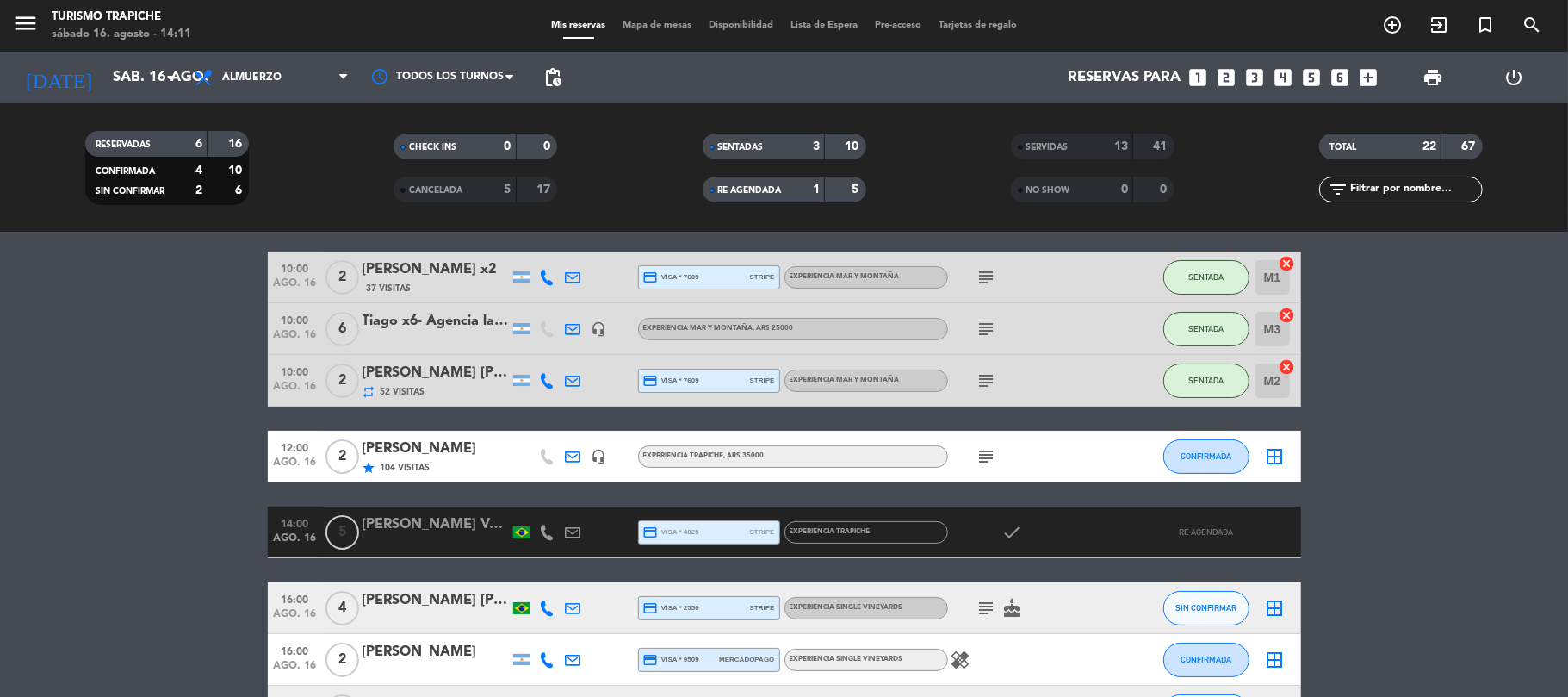
click at [453, 510] on div "14:00 ago. 16 5 [PERSON_NAME] Carolina Vazon Meda credit_card visa * 4825 strip…" at bounding box center [784, 532] width 1033 height 52
click at [457, 525] on div "[PERSON_NAME] Vazon Meda" at bounding box center [436, 525] width 146 height 23
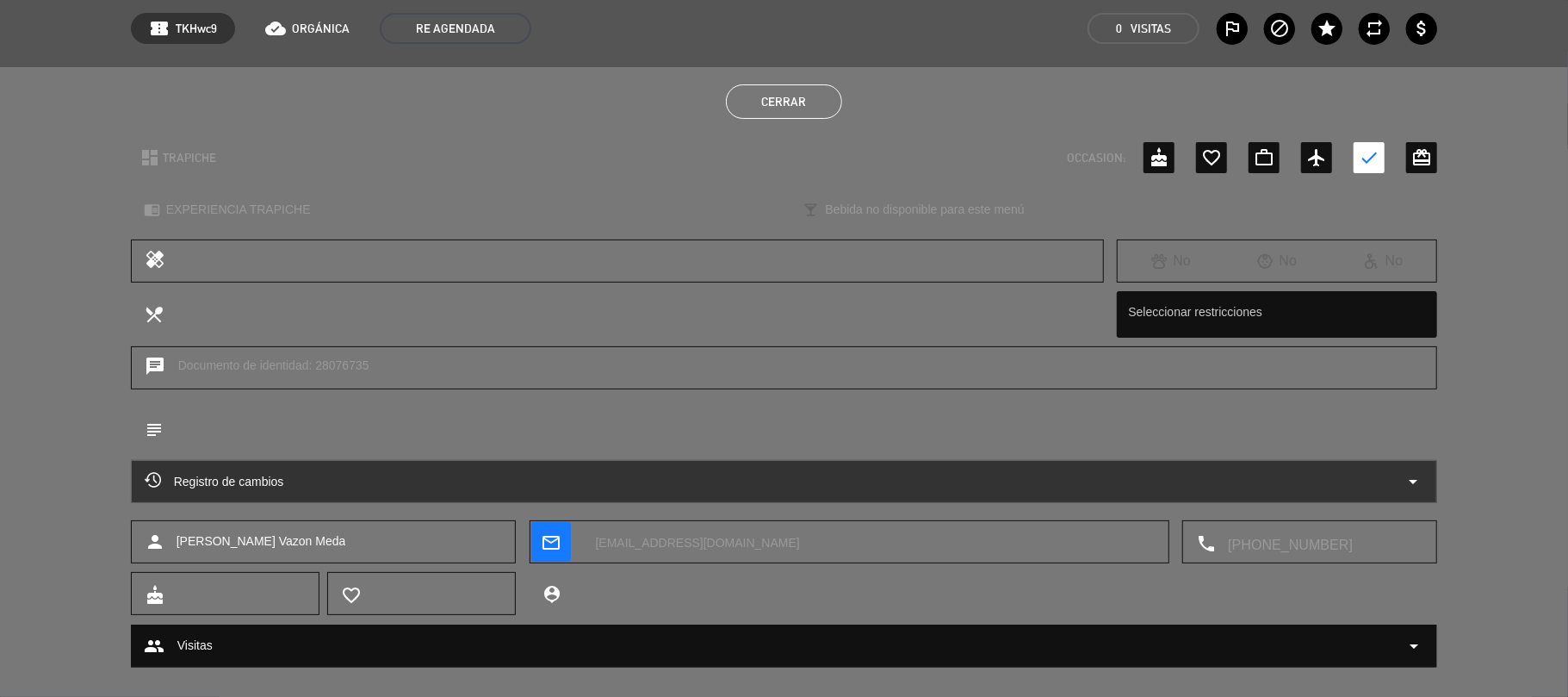
scroll to position [91, 0]
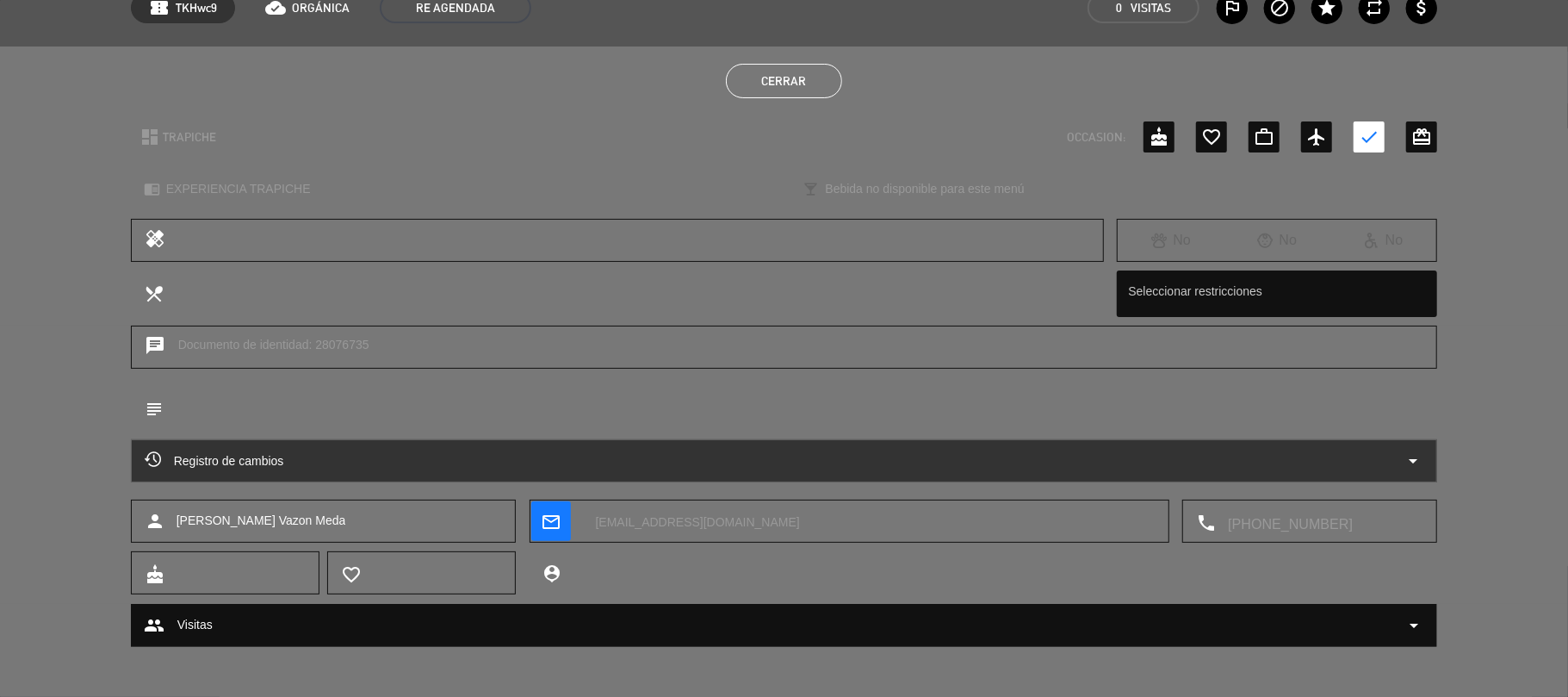
click at [249, 403] on textarea at bounding box center [794, 408] width 1262 height 44
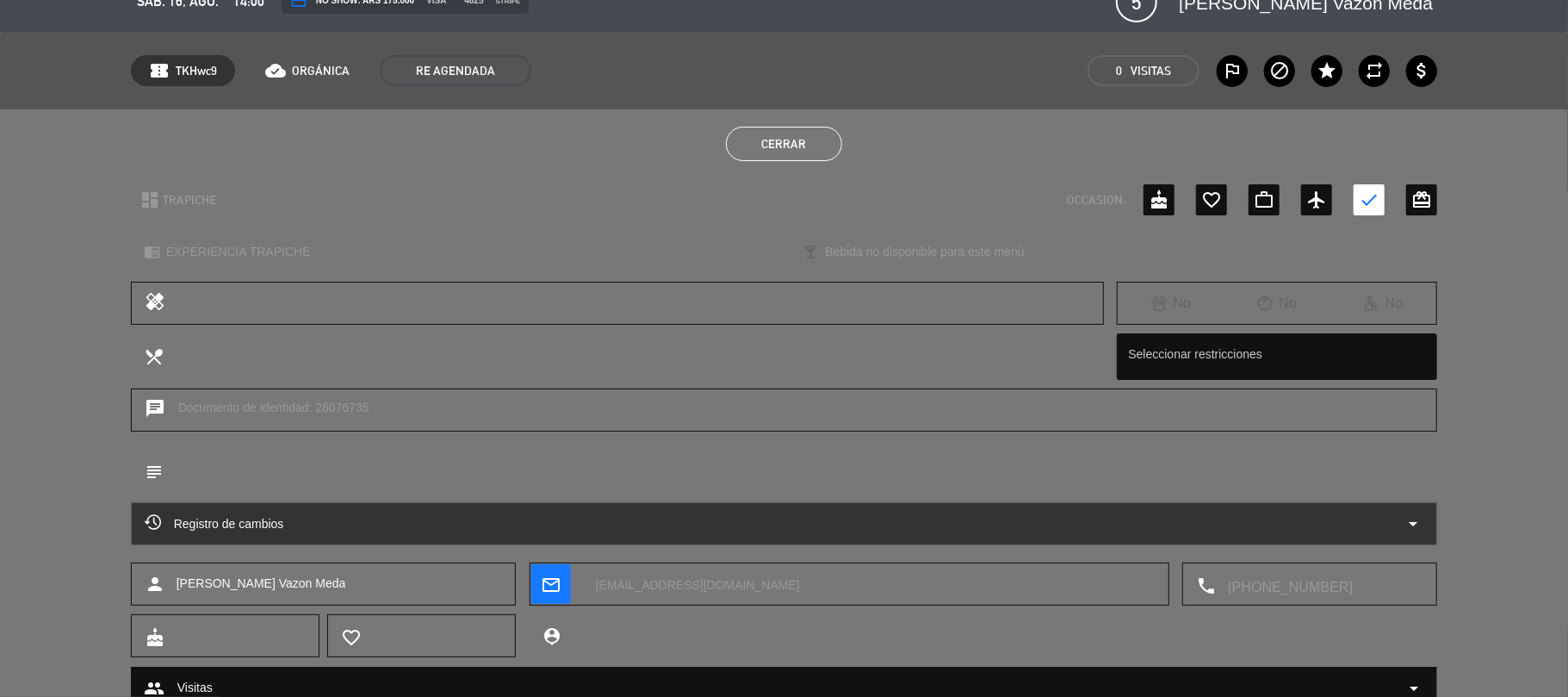
scroll to position [0, 0]
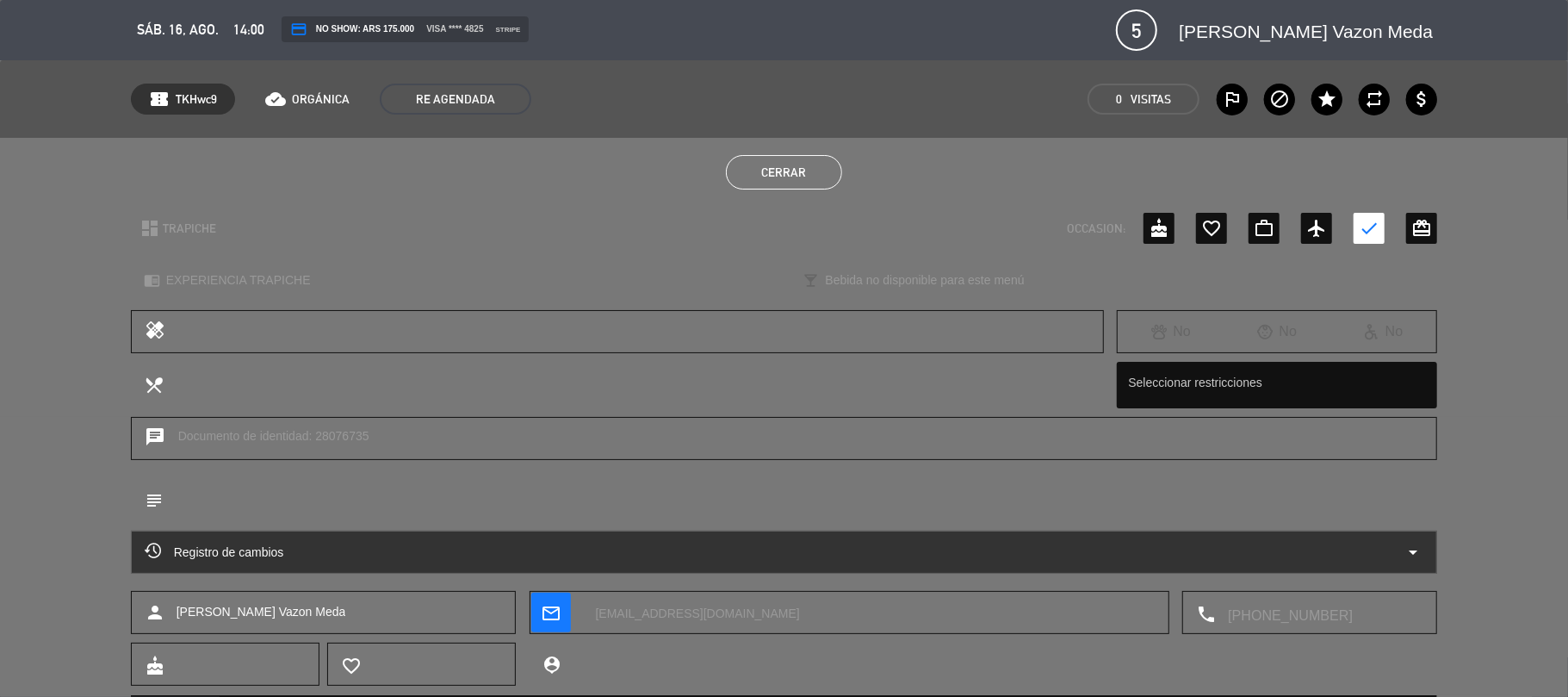
click at [763, 174] on button "Cerrar" at bounding box center [784, 172] width 117 height 34
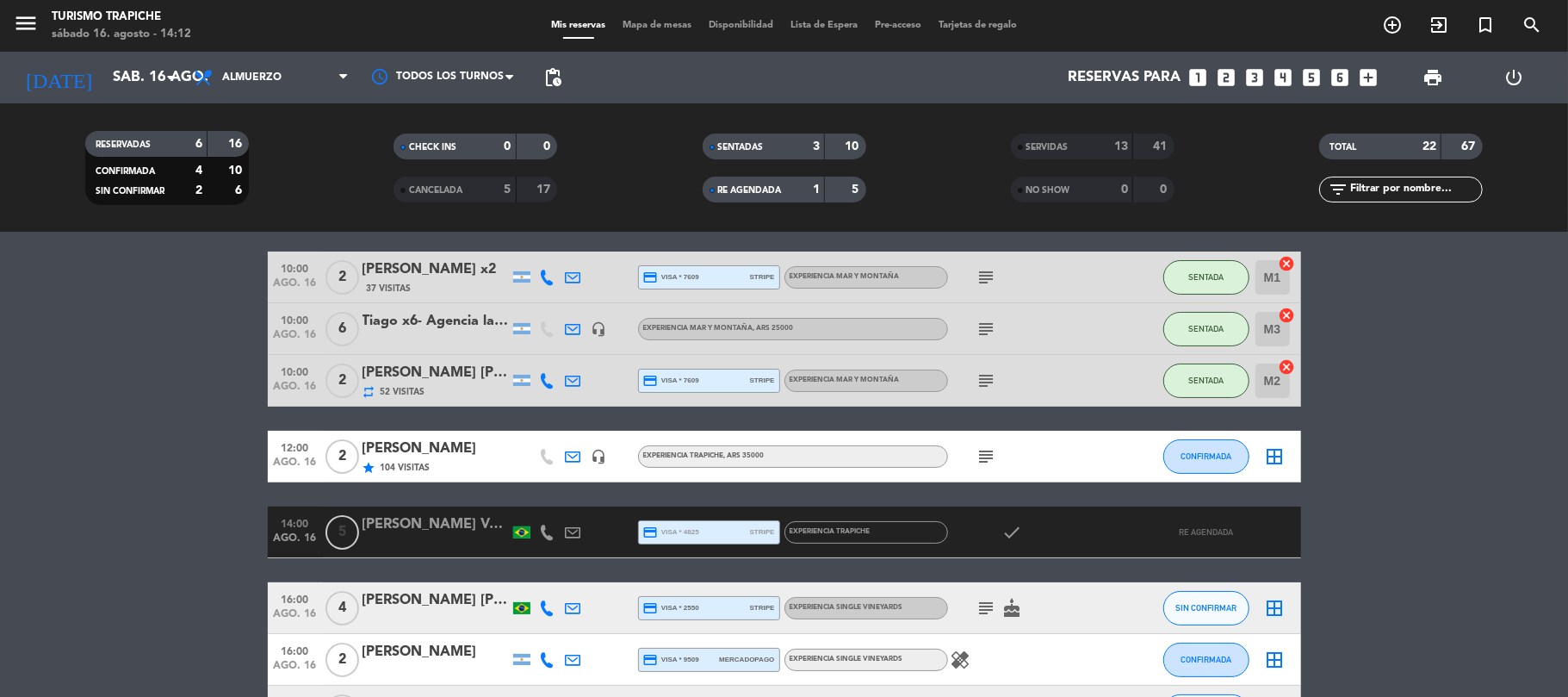
click at [415, 521] on div "[PERSON_NAME] Vazon Meda" at bounding box center [436, 525] width 146 height 23
